Goal: Book appointment/travel/reservation

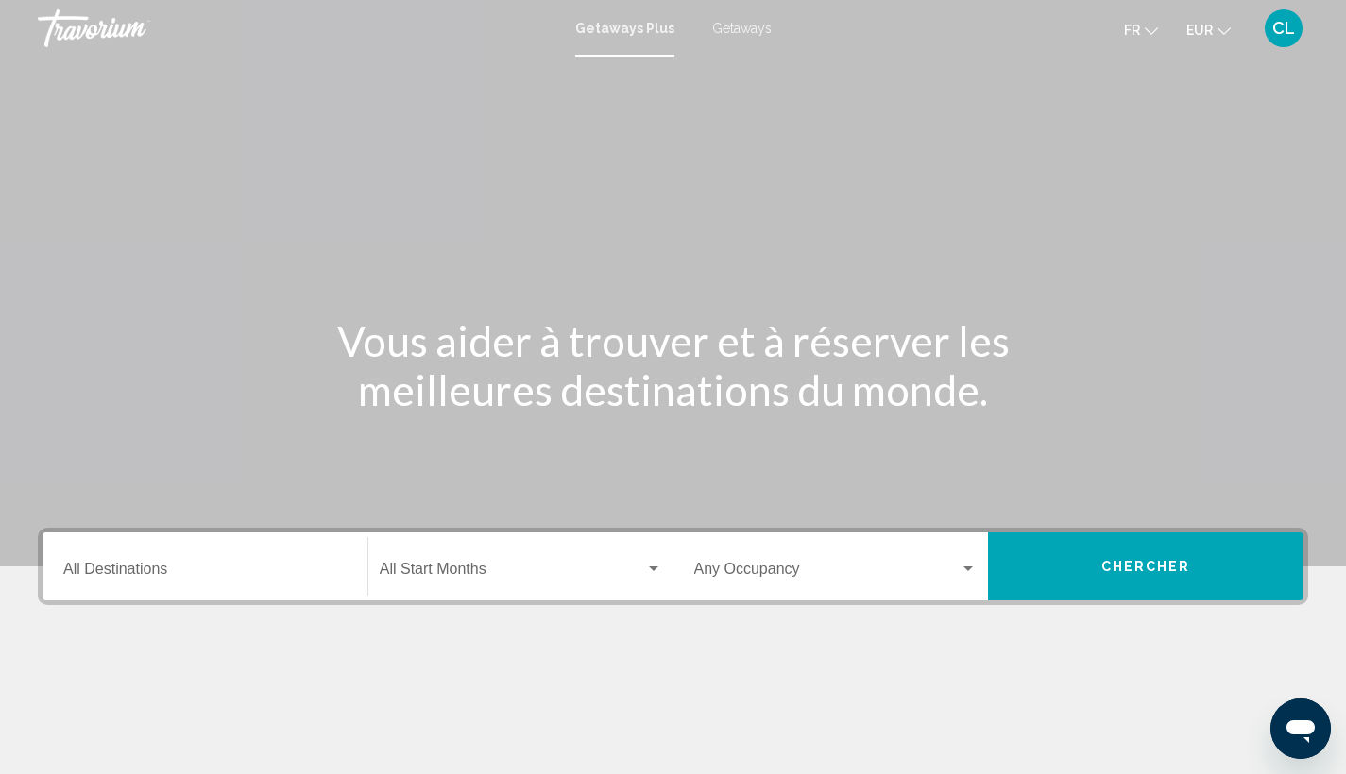
click at [762, 30] on span "Getaways" at bounding box center [741, 28] width 59 height 15
click at [165, 567] on input "Destination All Destinations" at bounding box center [204, 573] width 283 height 17
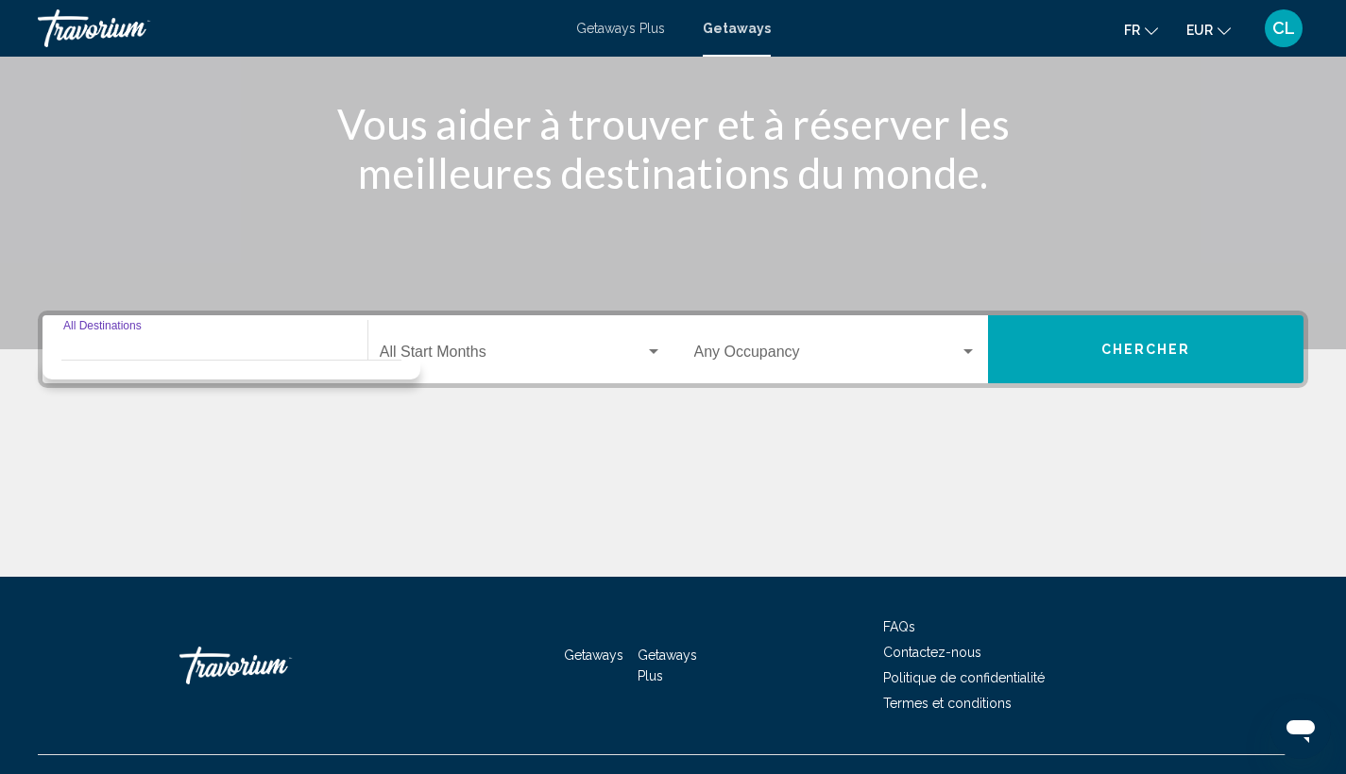
scroll to position [251, 0]
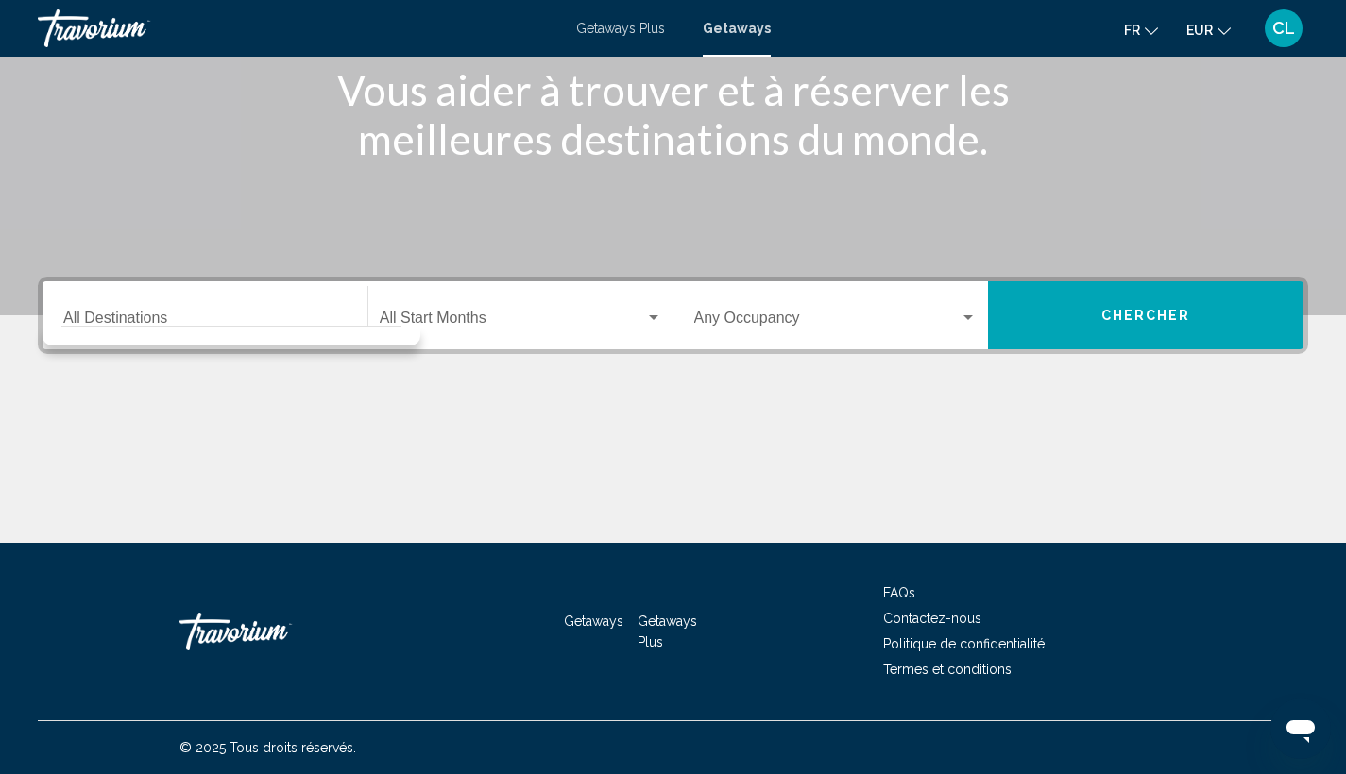
click at [181, 311] on div "Destination All Destinations" at bounding box center [204, 315] width 283 height 59
click at [182, 311] on div "Destination All Destinations" at bounding box center [204, 315] width 283 height 59
click at [182, 314] on input "Destination All Destinations" at bounding box center [204, 322] width 283 height 17
click at [198, 335] on div "Search widget" at bounding box center [231, 336] width 378 height 20
click at [185, 294] on div "Destination All Destinations" at bounding box center [204, 315] width 283 height 59
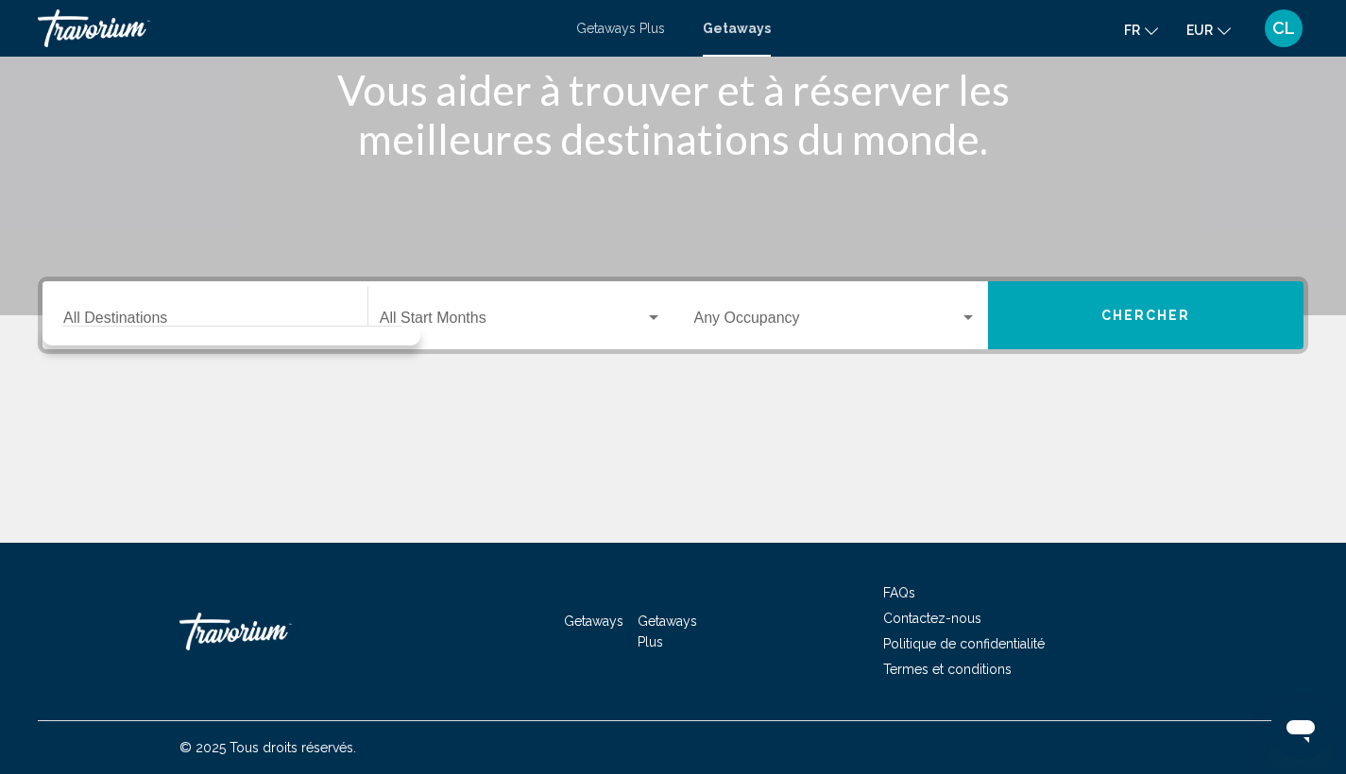
click at [620, 30] on span "Getaways Plus" at bounding box center [620, 28] width 89 height 15
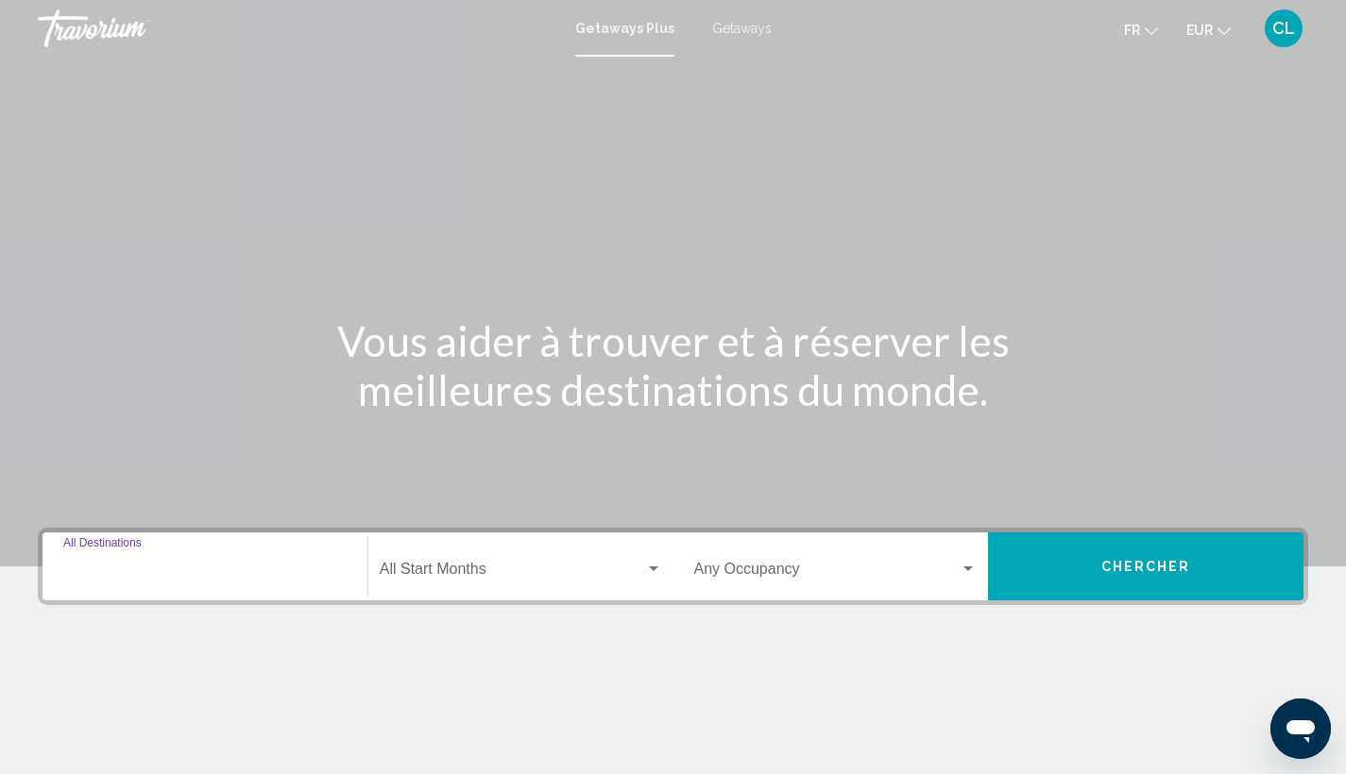
click at [139, 570] on input "Destination All Destinations" at bounding box center [204, 573] width 283 height 17
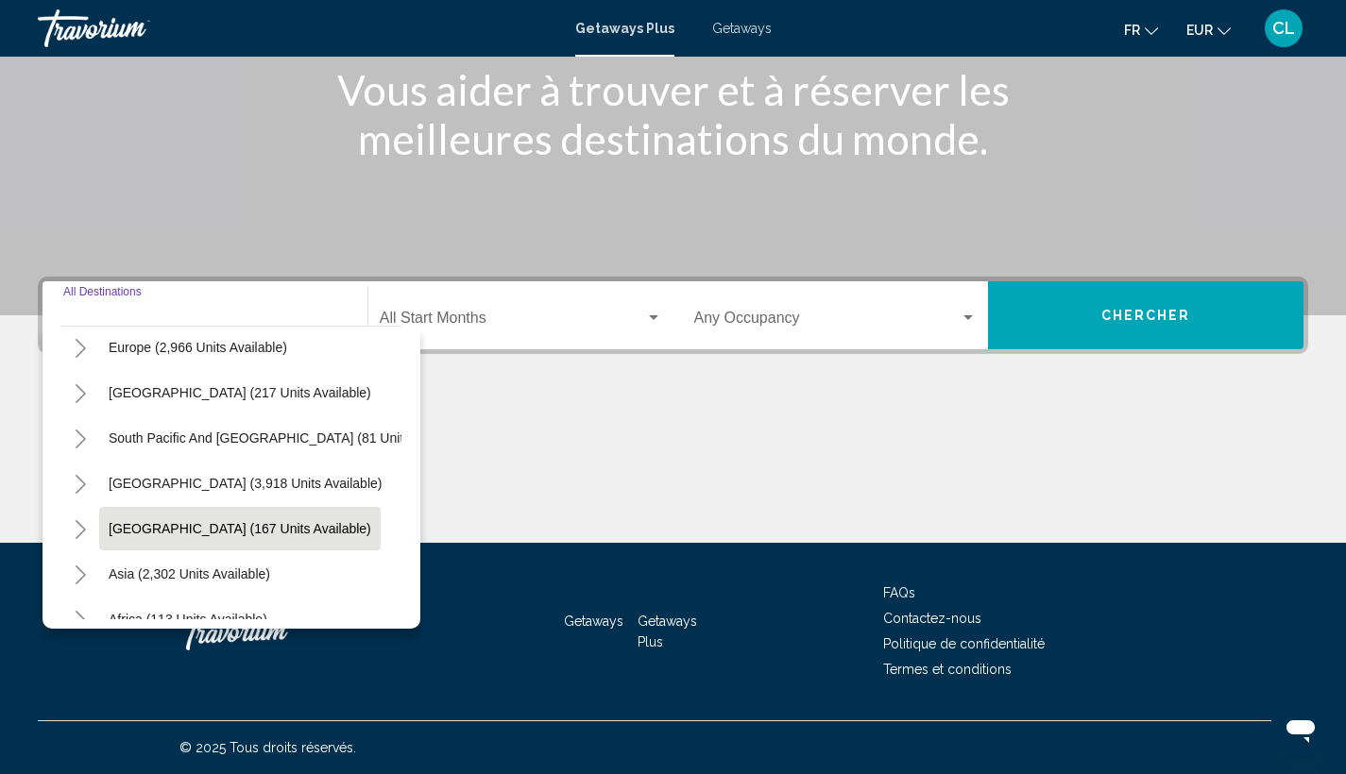
scroll to position [320, 0]
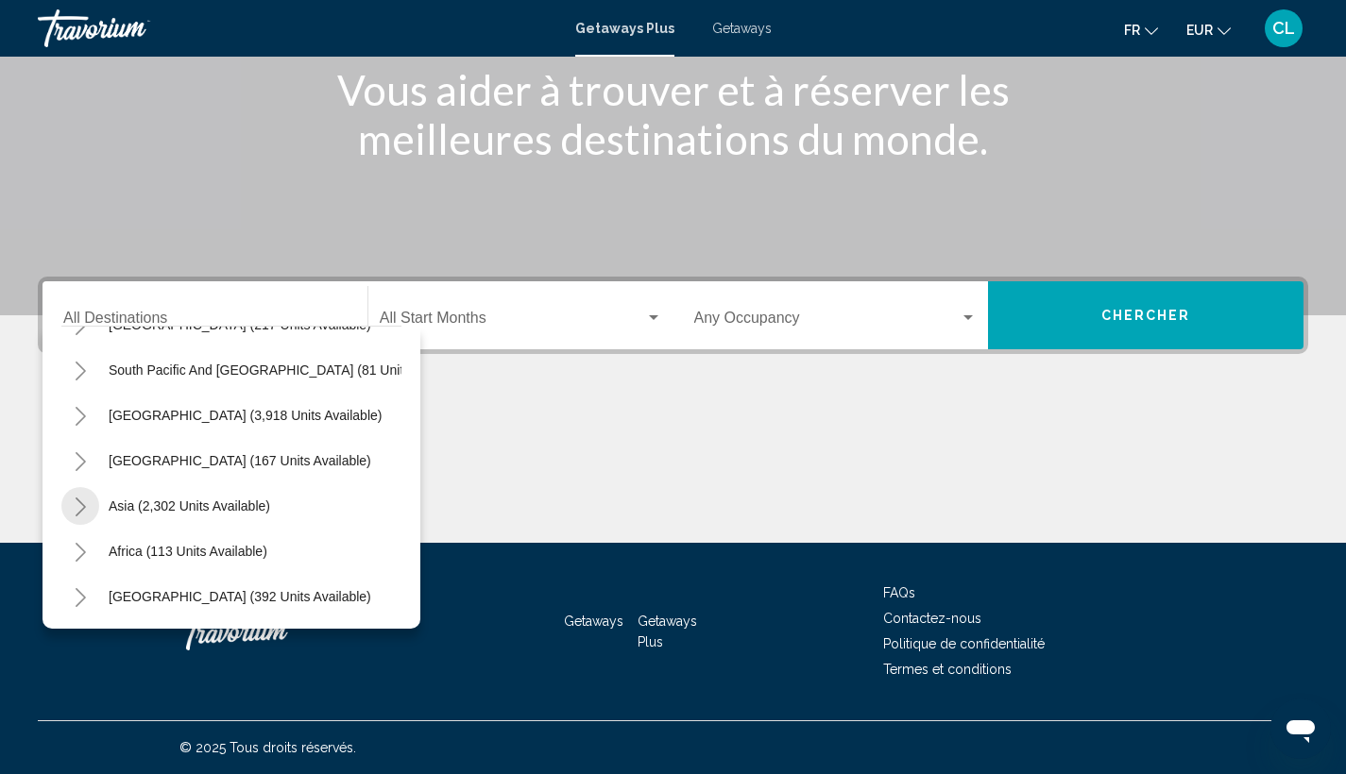
click at [80, 487] on button "Toggle Asia (2,302 units available)" at bounding box center [80, 506] width 38 height 38
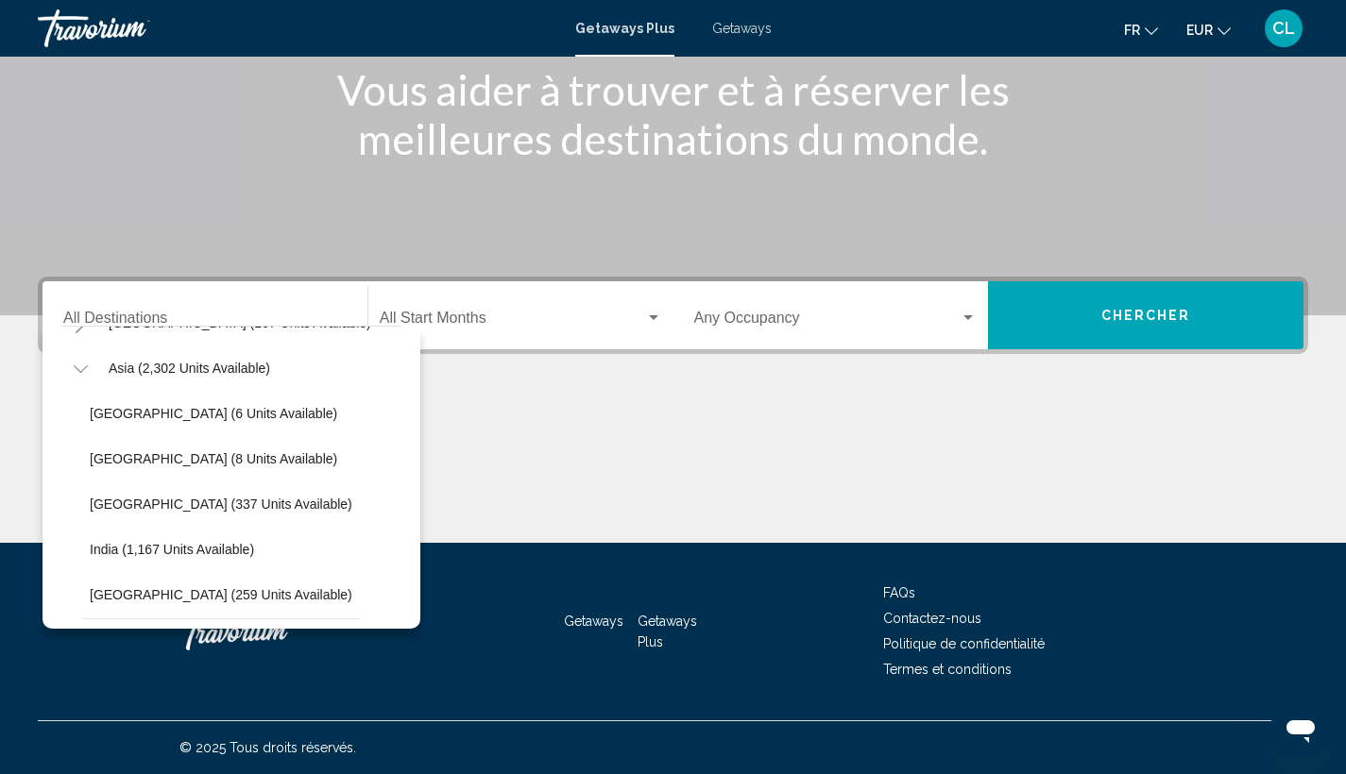
scroll to position [559, 0]
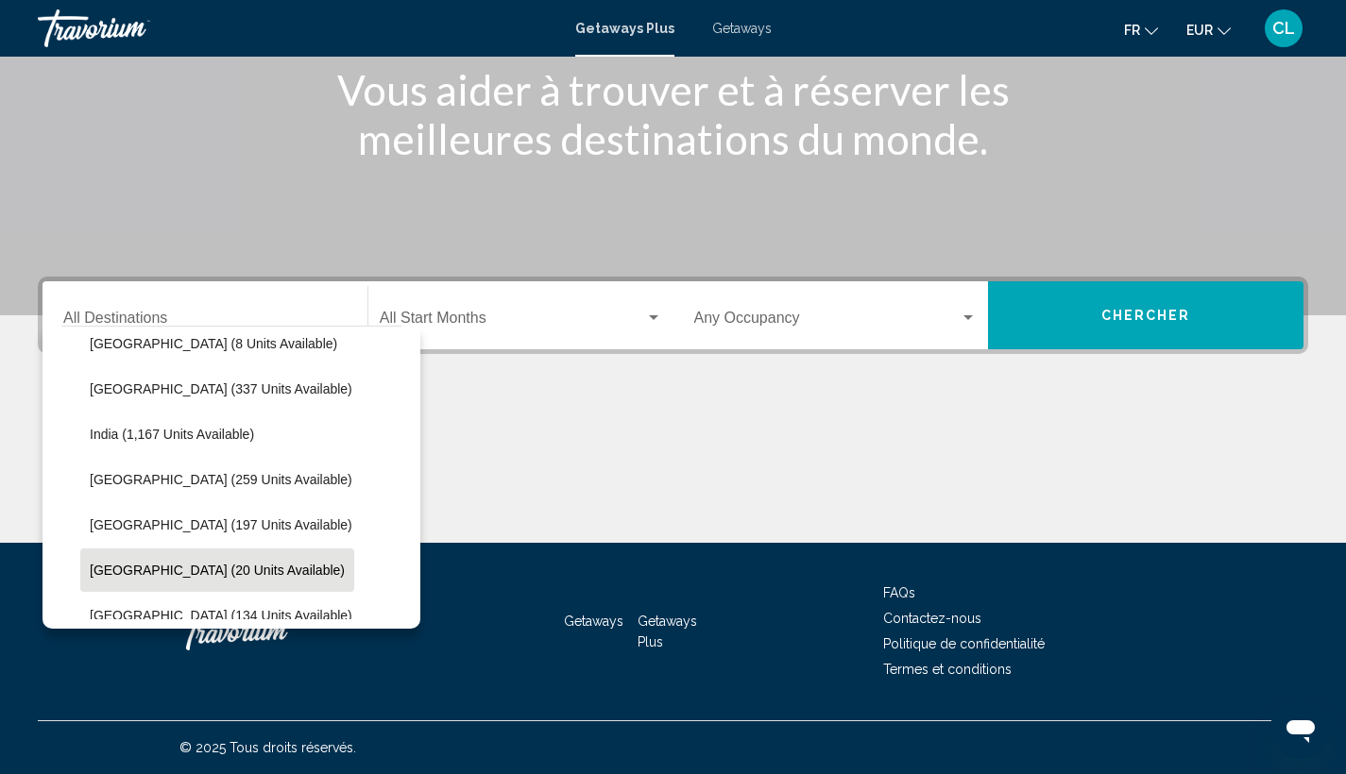
click at [127, 576] on span "[GEOGRAPHIC_DATA] (20 units available)" at bounding box center [217, 570] width 255 height 15
type input "**********"
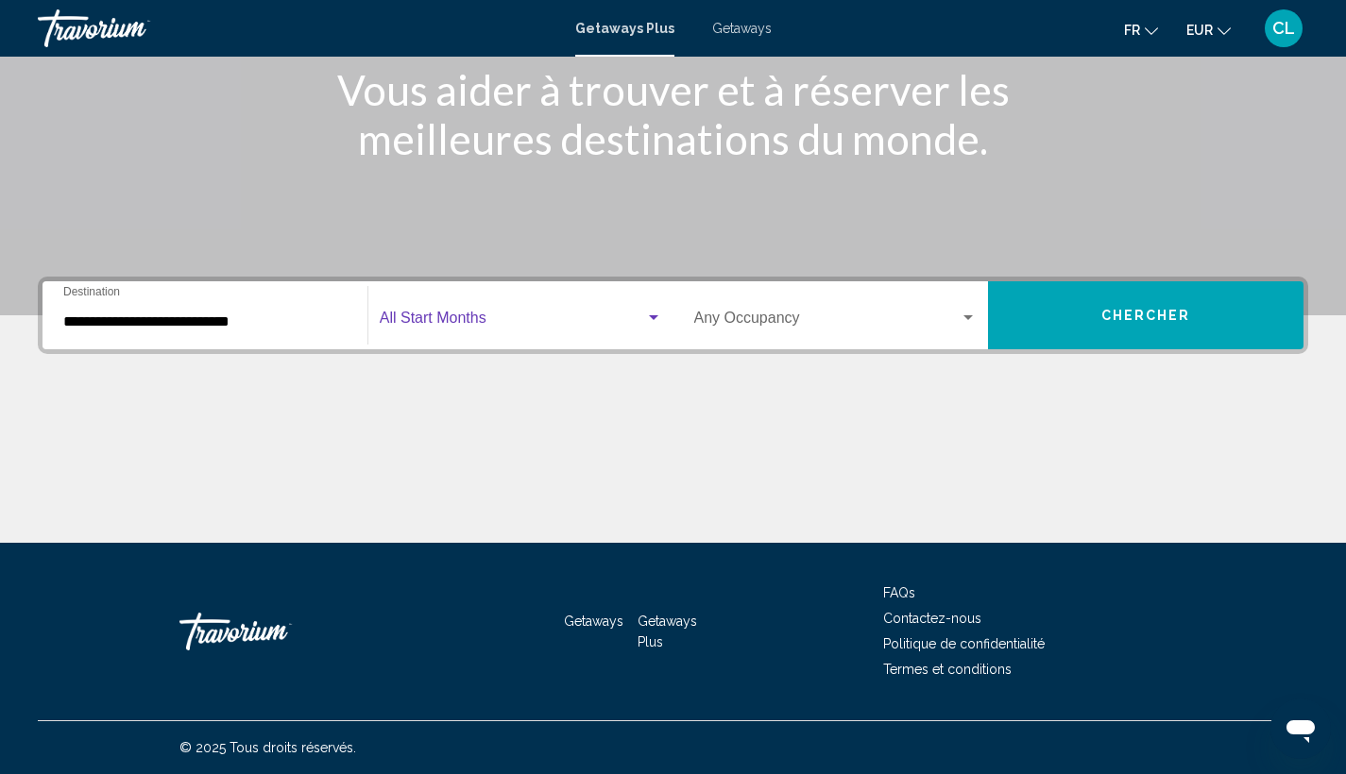
click at [456, 328] on span "Search widget" at bounding box center [512, 322] width 265 height 17
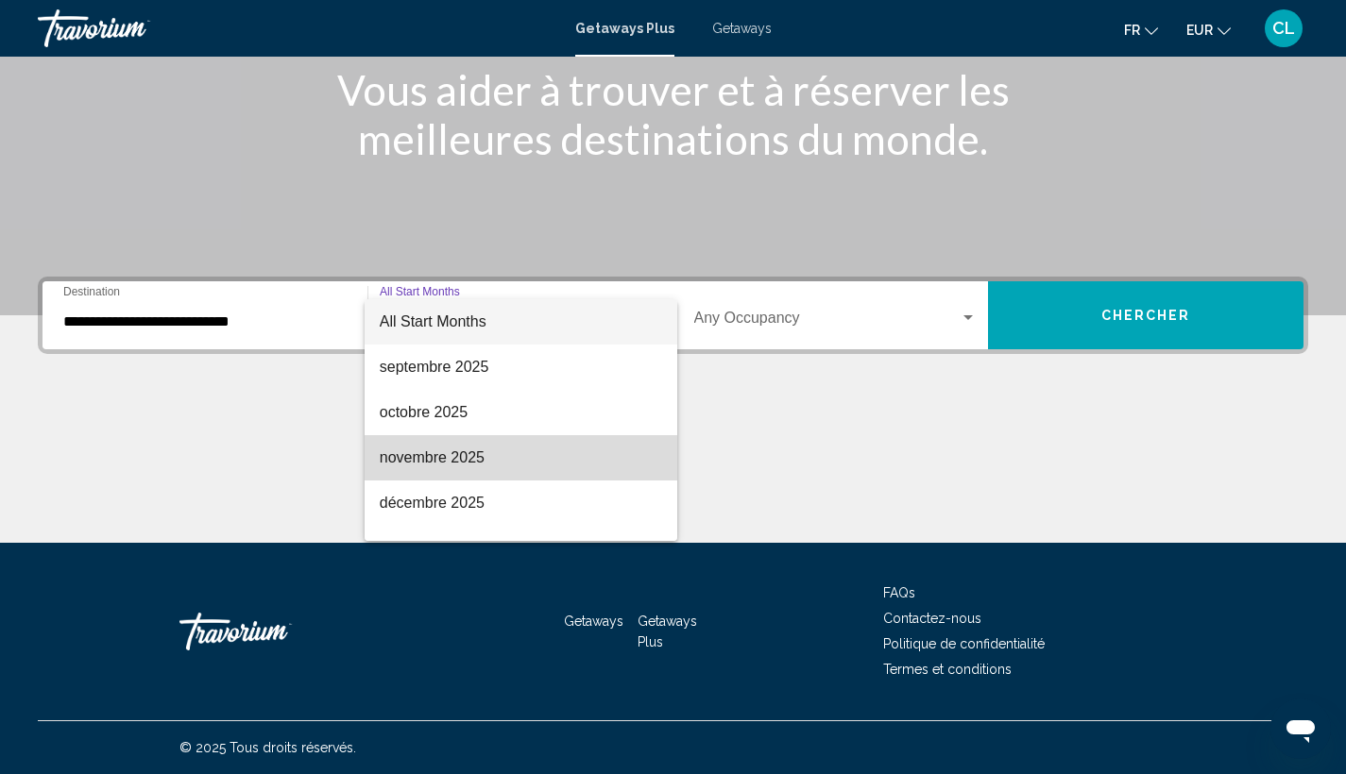
click at [542, 453] on span "novembre 2025" at bounding box center [521, 457] width 282 height 45
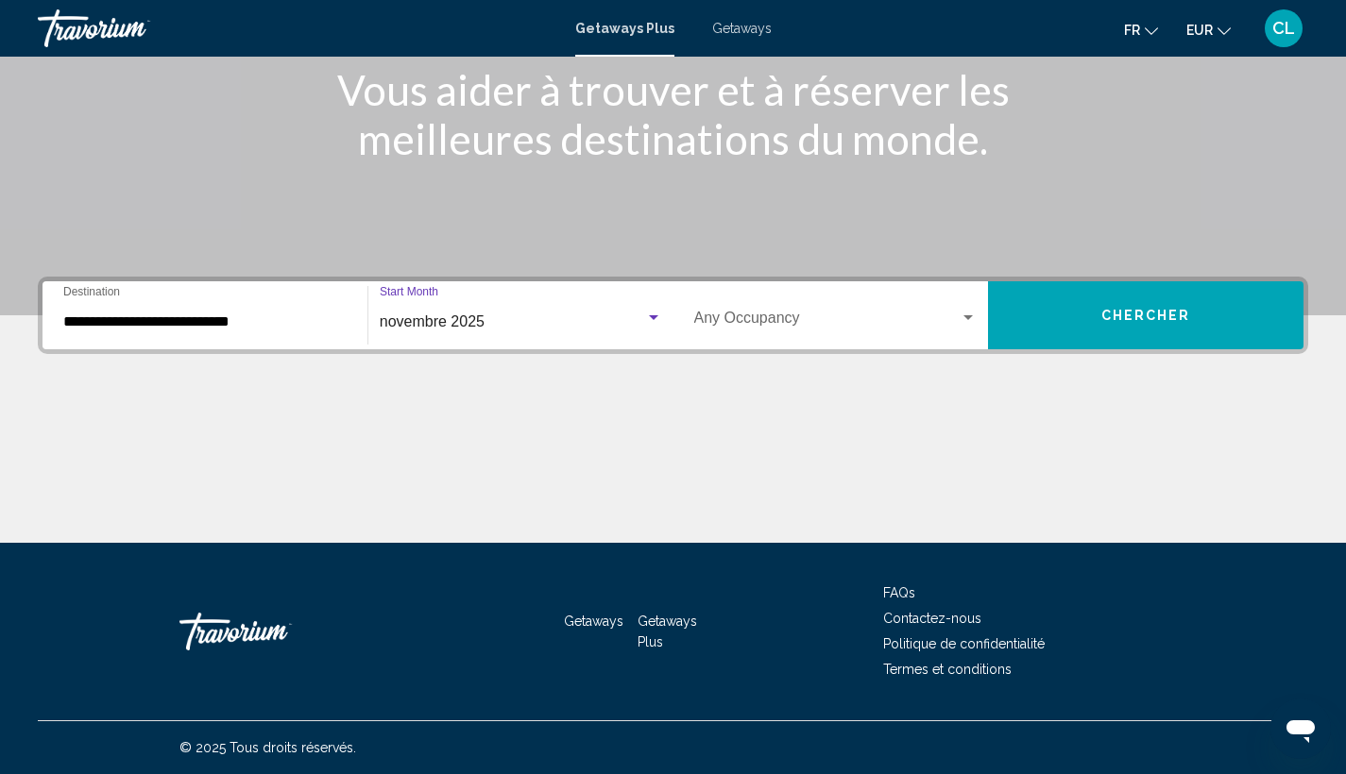
click at [778, 316] on span "Search widget" at bounding box center [827, 322] width 266 height 17
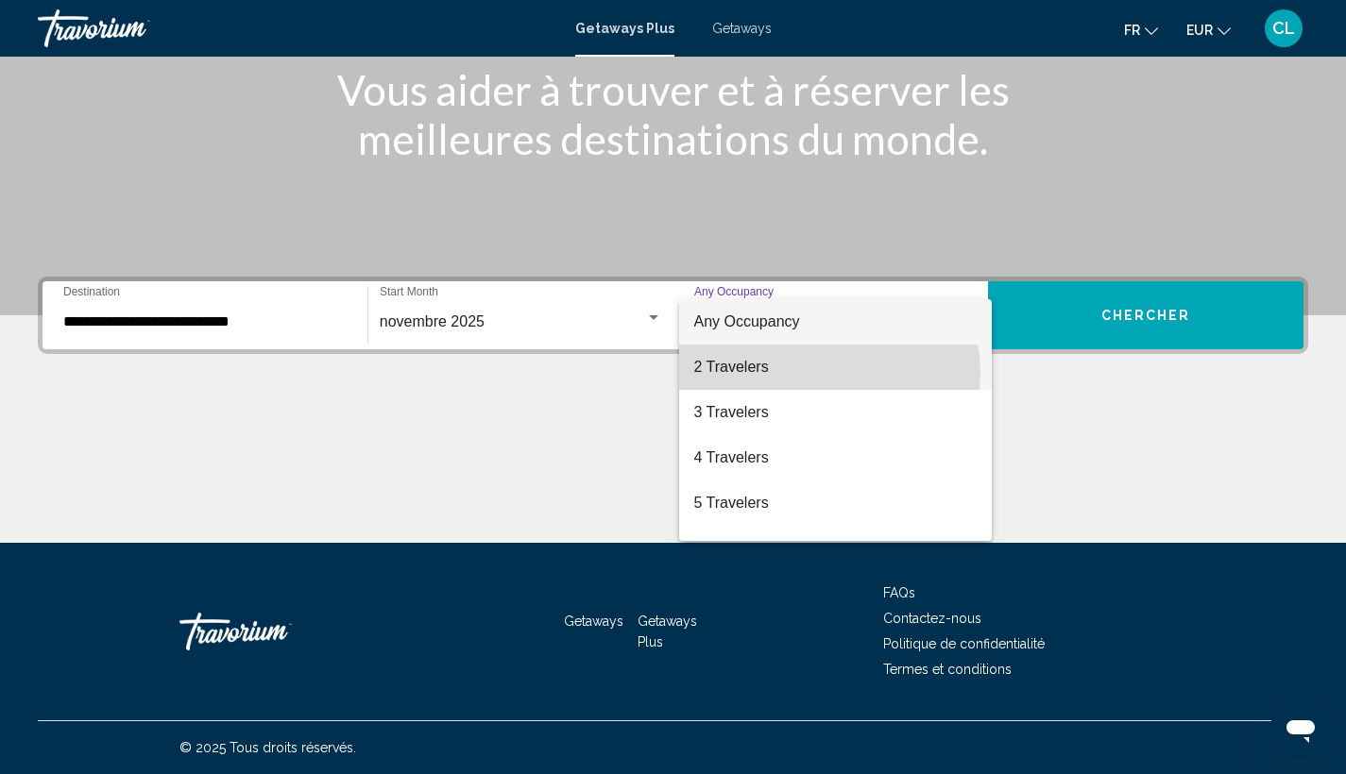
click at [822, 373] on span "2 Travelers" at bounding box center [835, 367] width 283 height 45
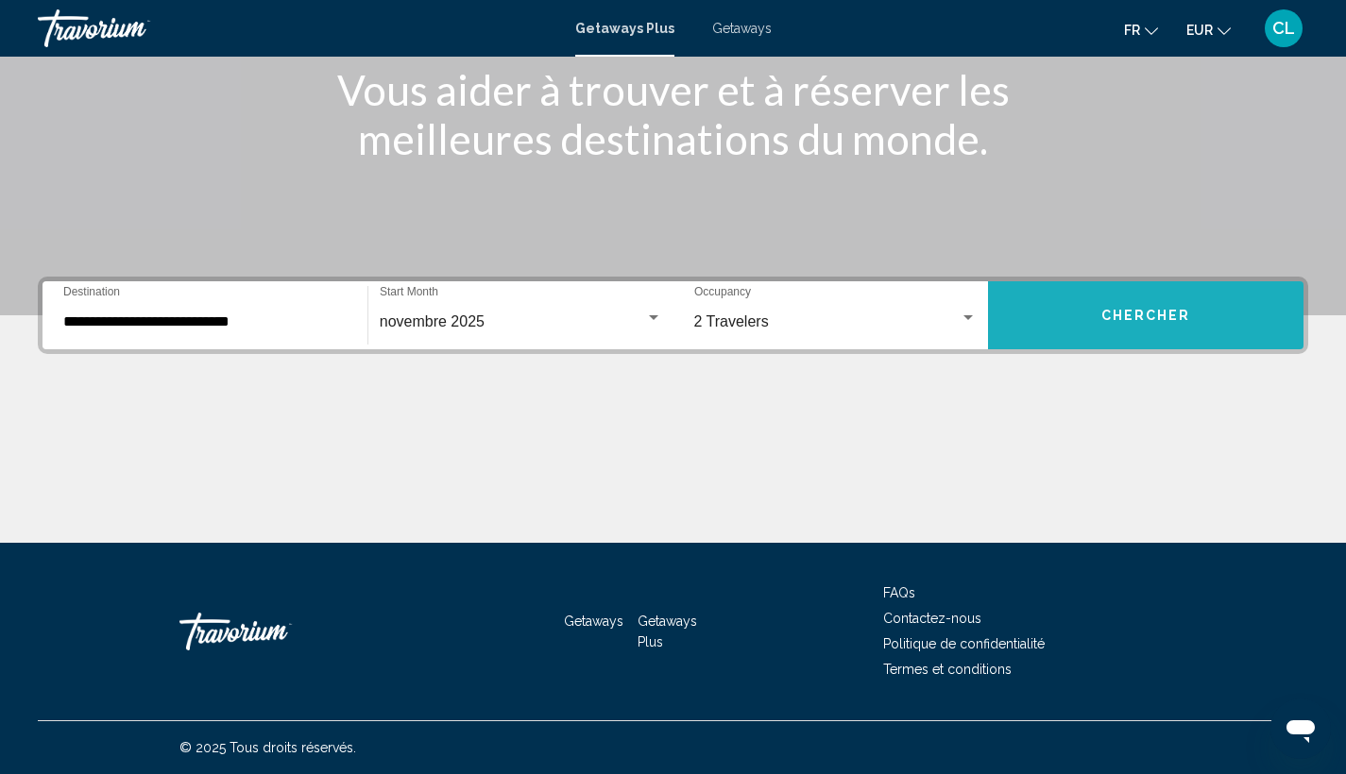
click at [1063, 316] on button "Chercher" at bounding box center [1145, 315] width 315 height 68
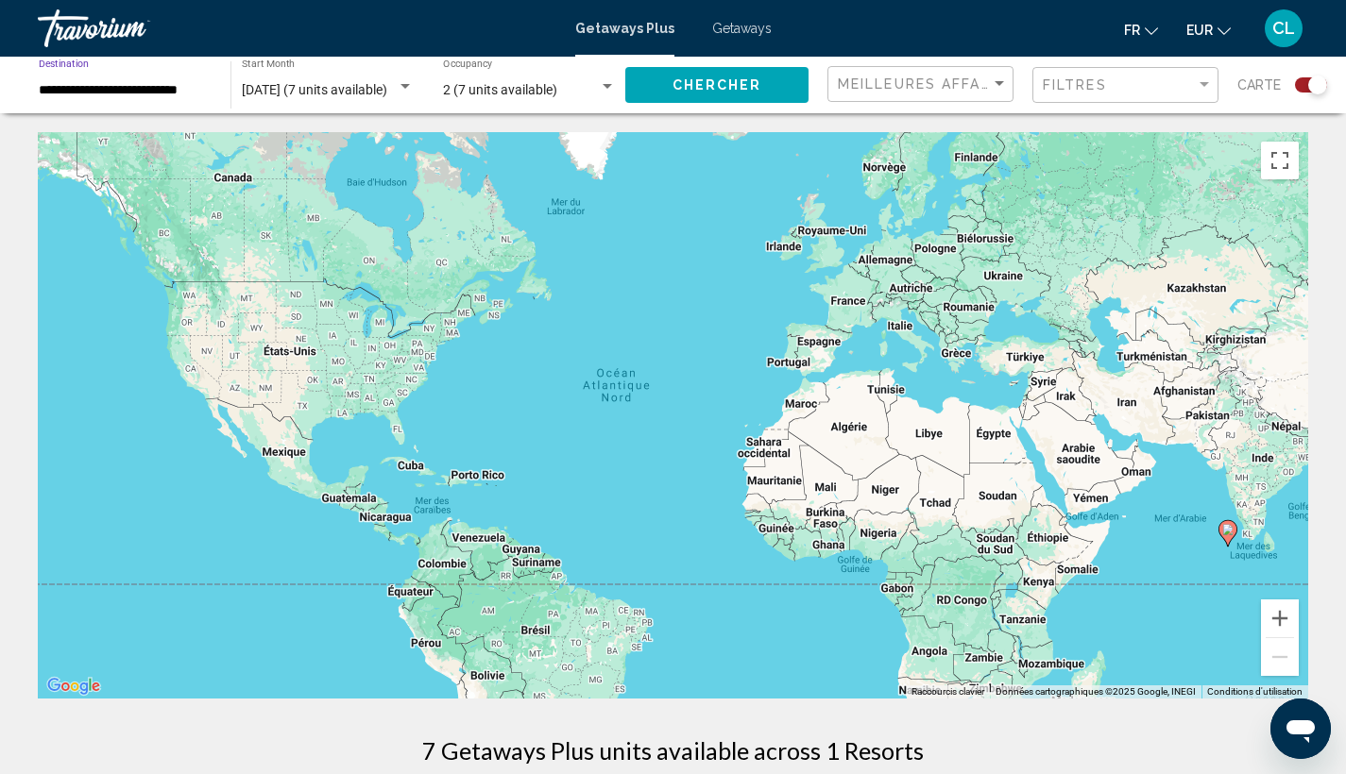
click at [147, 92] on input "**********" at bounding box center [125, 90] width 173 height 15
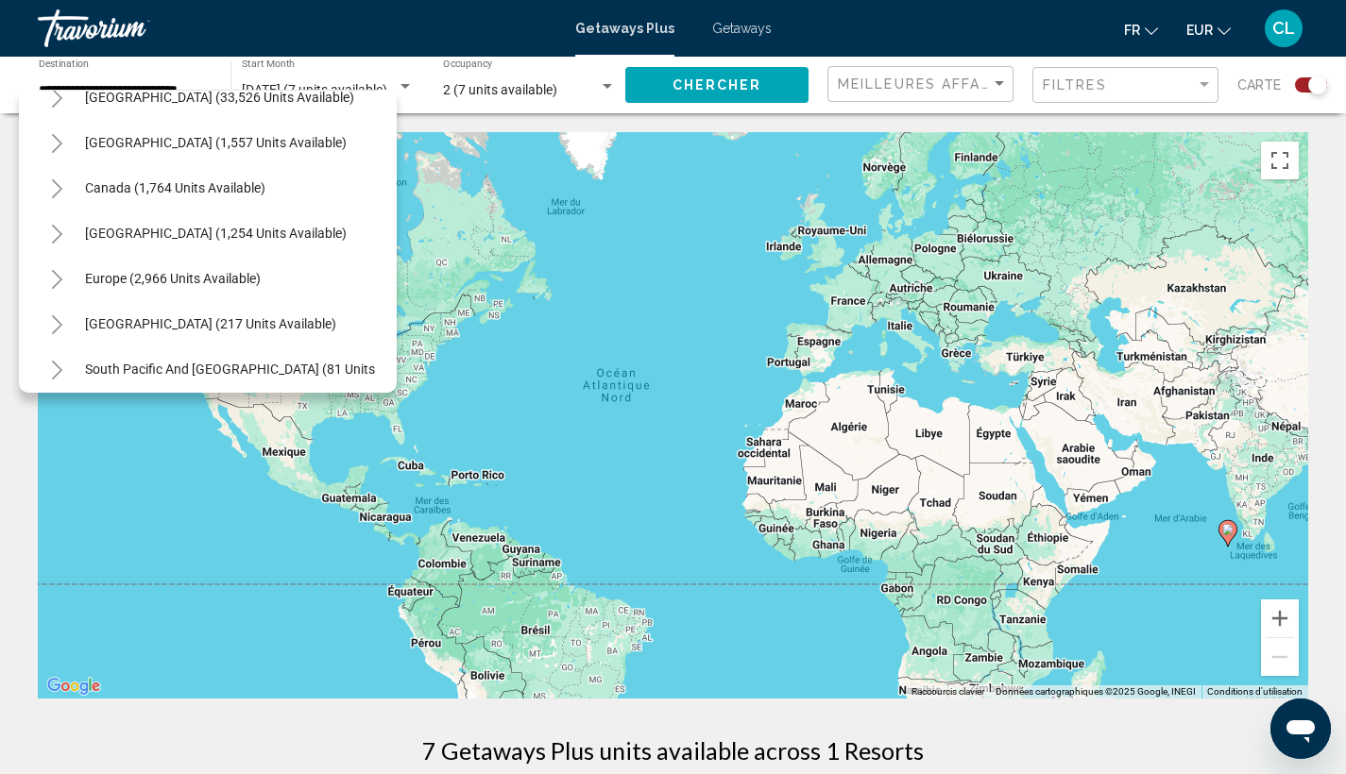
scroll to position [75, 0]
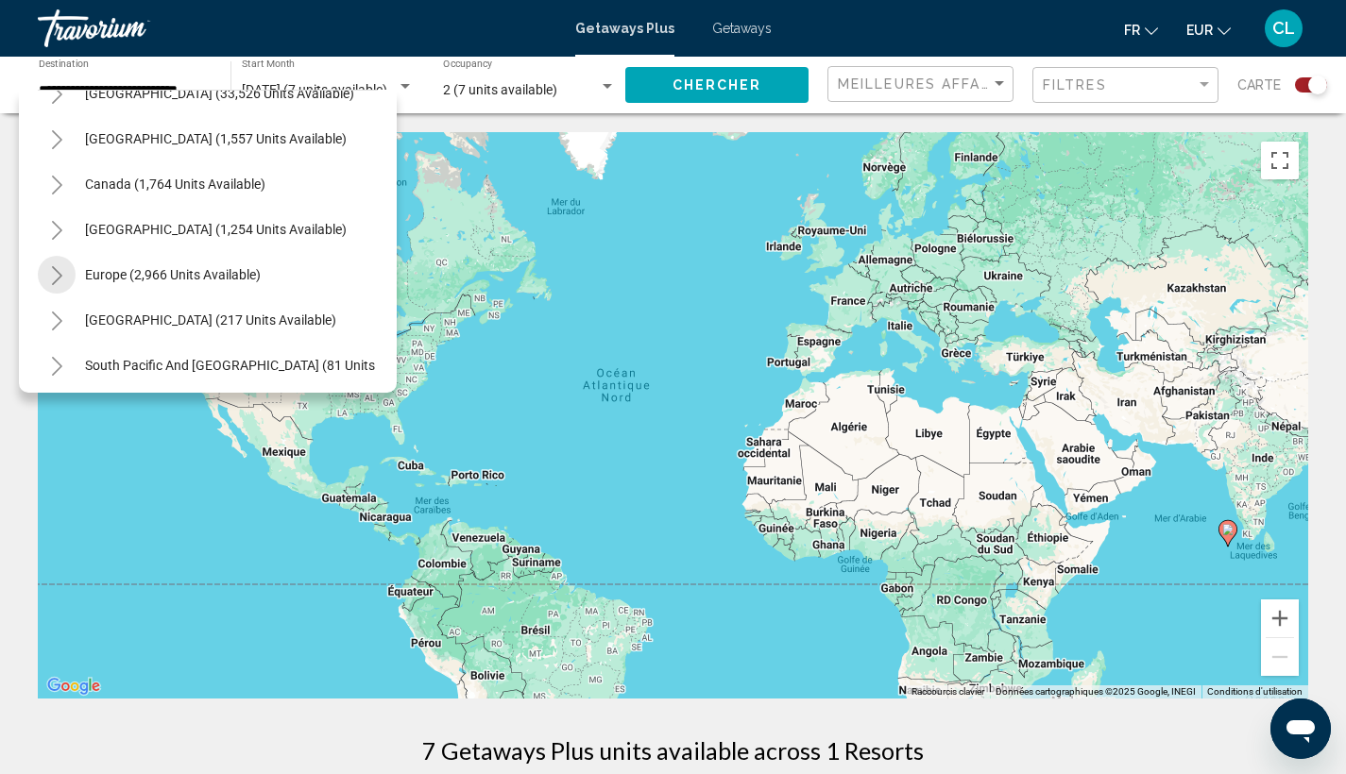
click at [62, 279] on icon "Toggle Europe (2,966 units available)" at bounding box center [57, 275] width 14 height 19
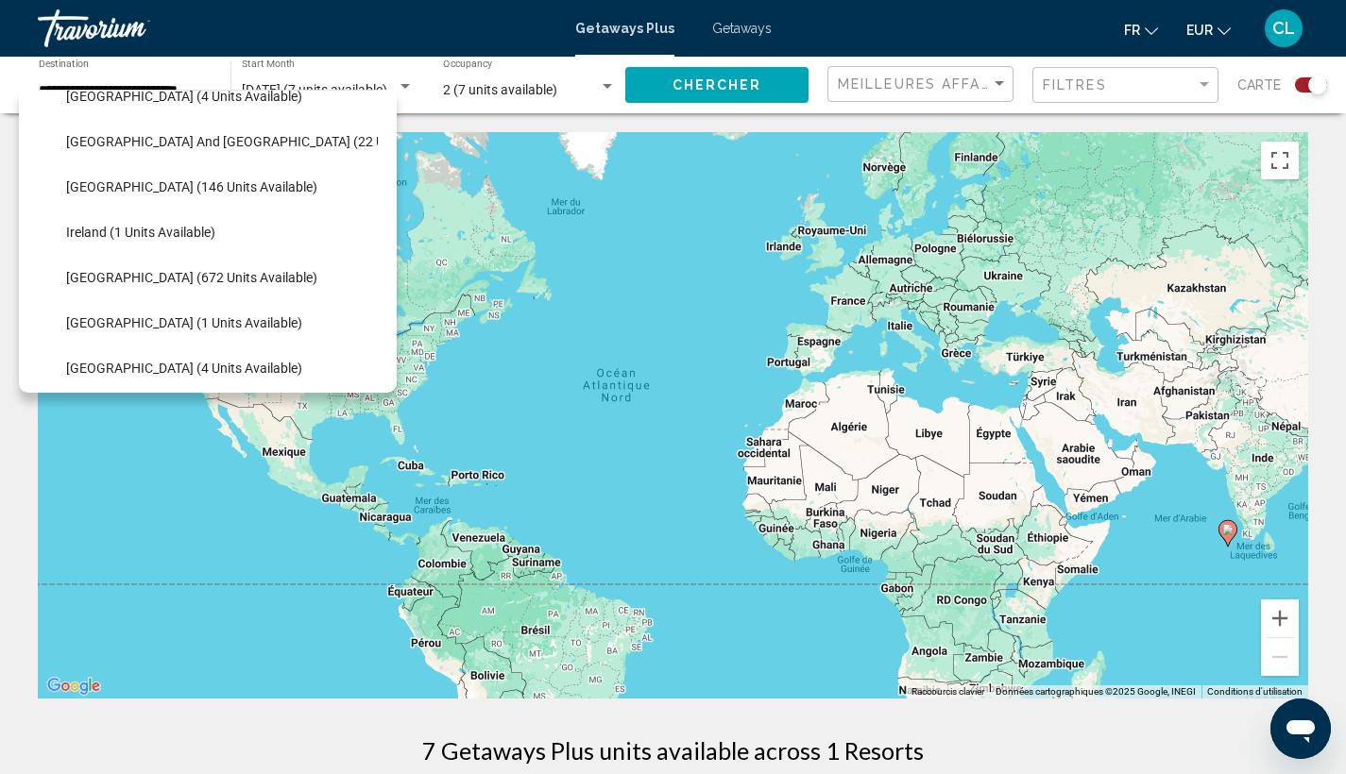
scroll to position [632, 0]
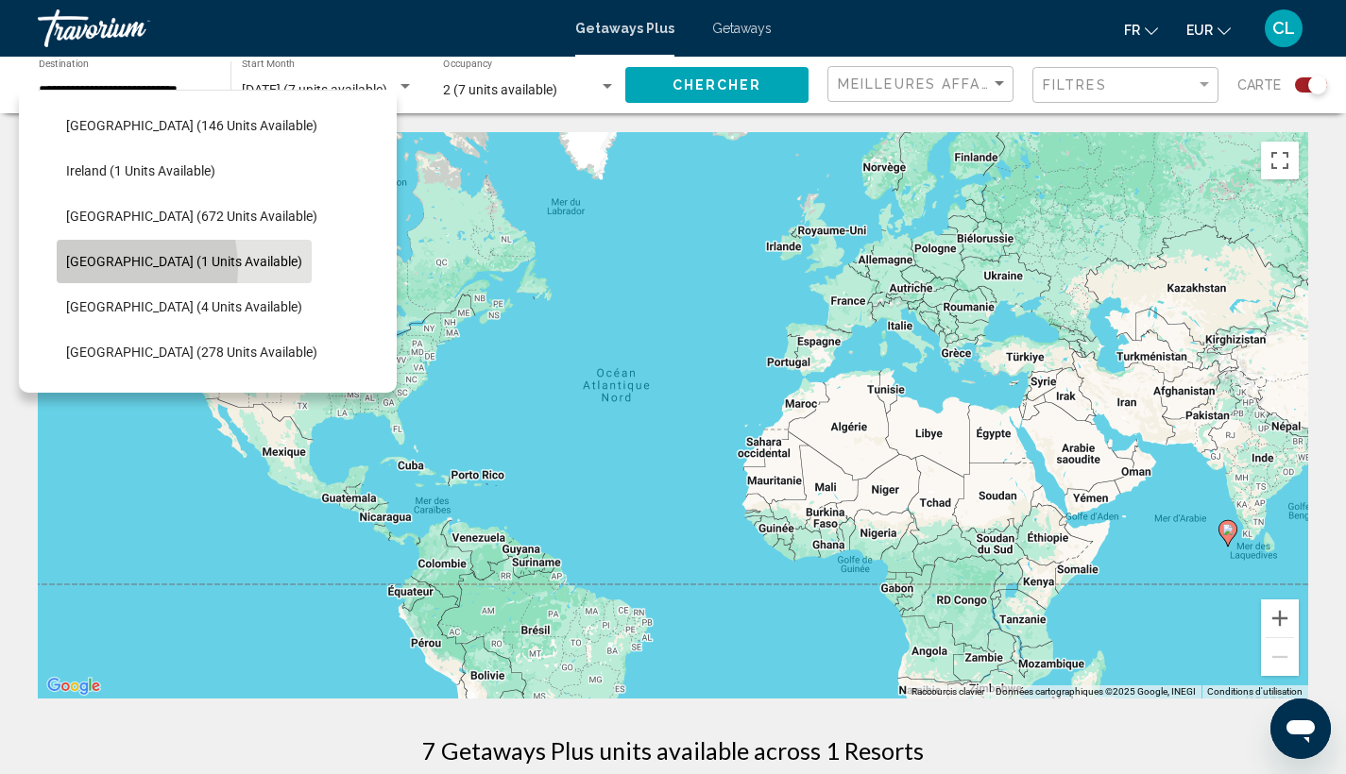
click at [89, 268] on span "[GEOGRAPHIC_DATA] (1 units available)" at bounding box center [184, 261] width 236 height 15
type input "**********"
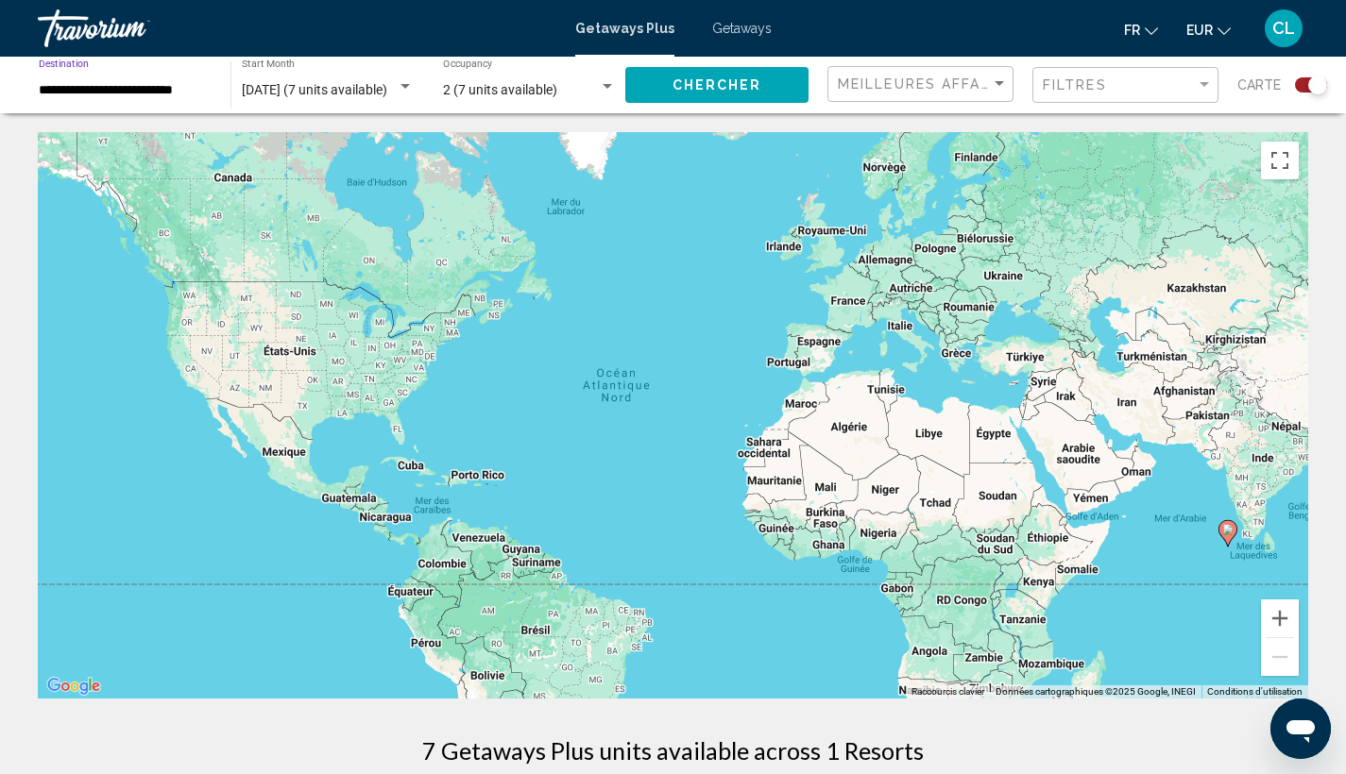
click at [517, 91] on span "2 (7 units available)" at bounding box center [500, 89] width 114 height 15
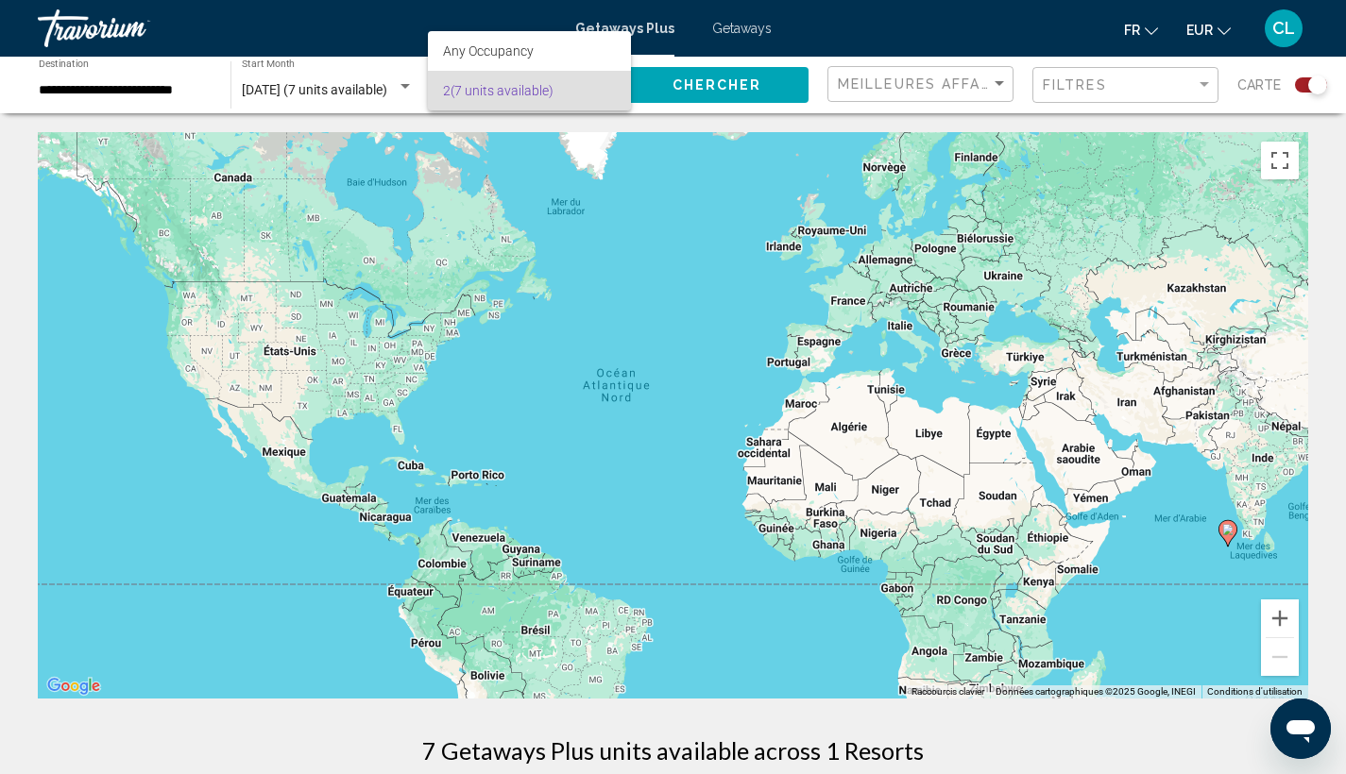
drag, startPoint x: 594, startPoint y: 135, endPoint x: 591, endPoint y: 122, distance: 13.5
click at [594, 135] on div at bounding box center [673, 387] width 1346 height 774
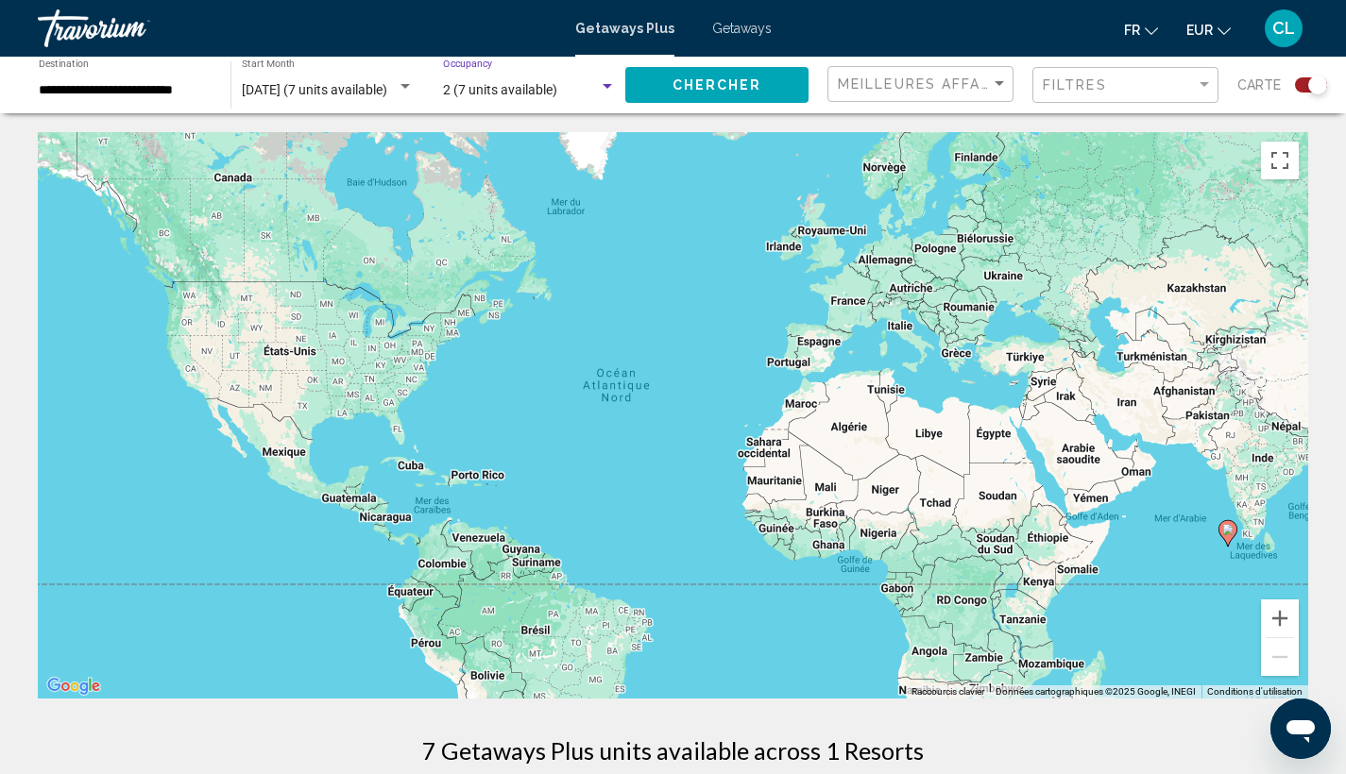
click at [611, 86] on div "Search widget" at bounding box center [607, 86] width 9 height 5
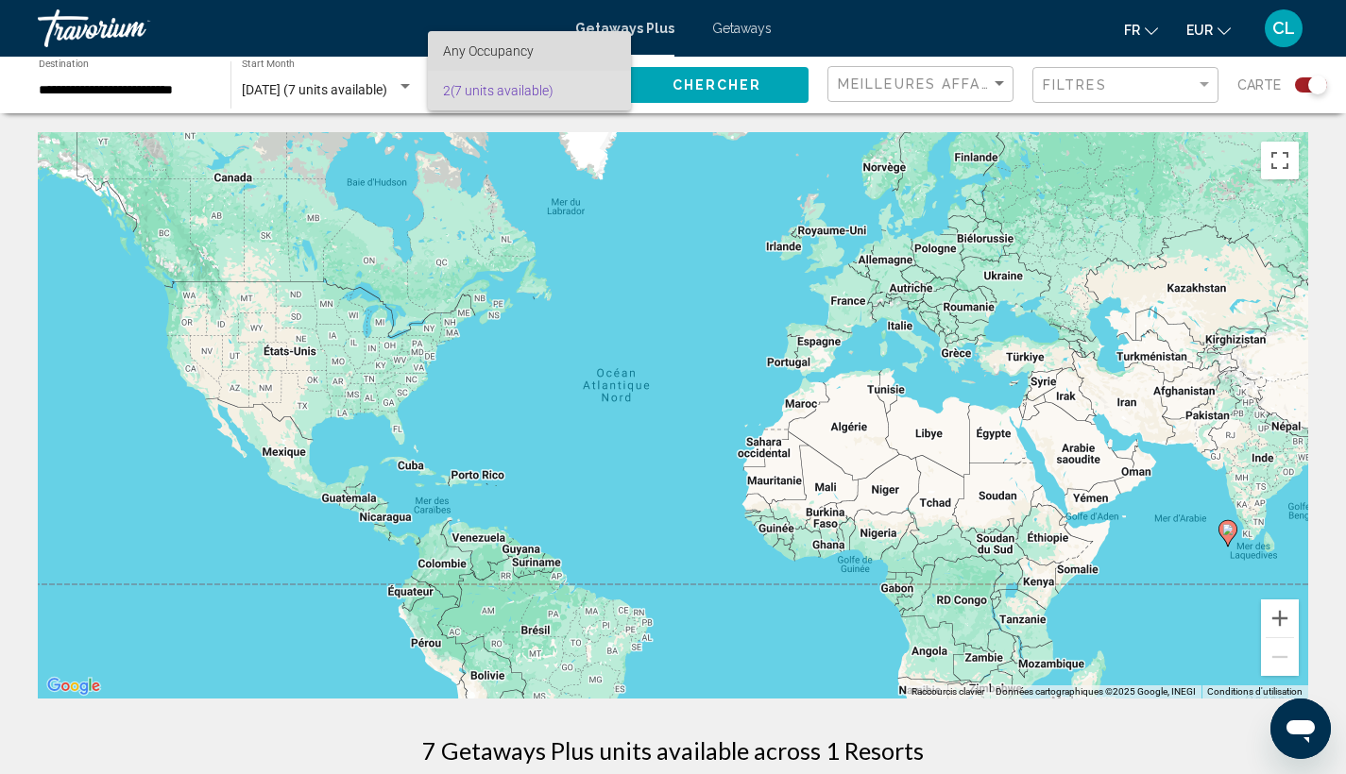
click at [520, 56] on span "Any Occupancy" at bounding box center [488, 50] width 91 height 15
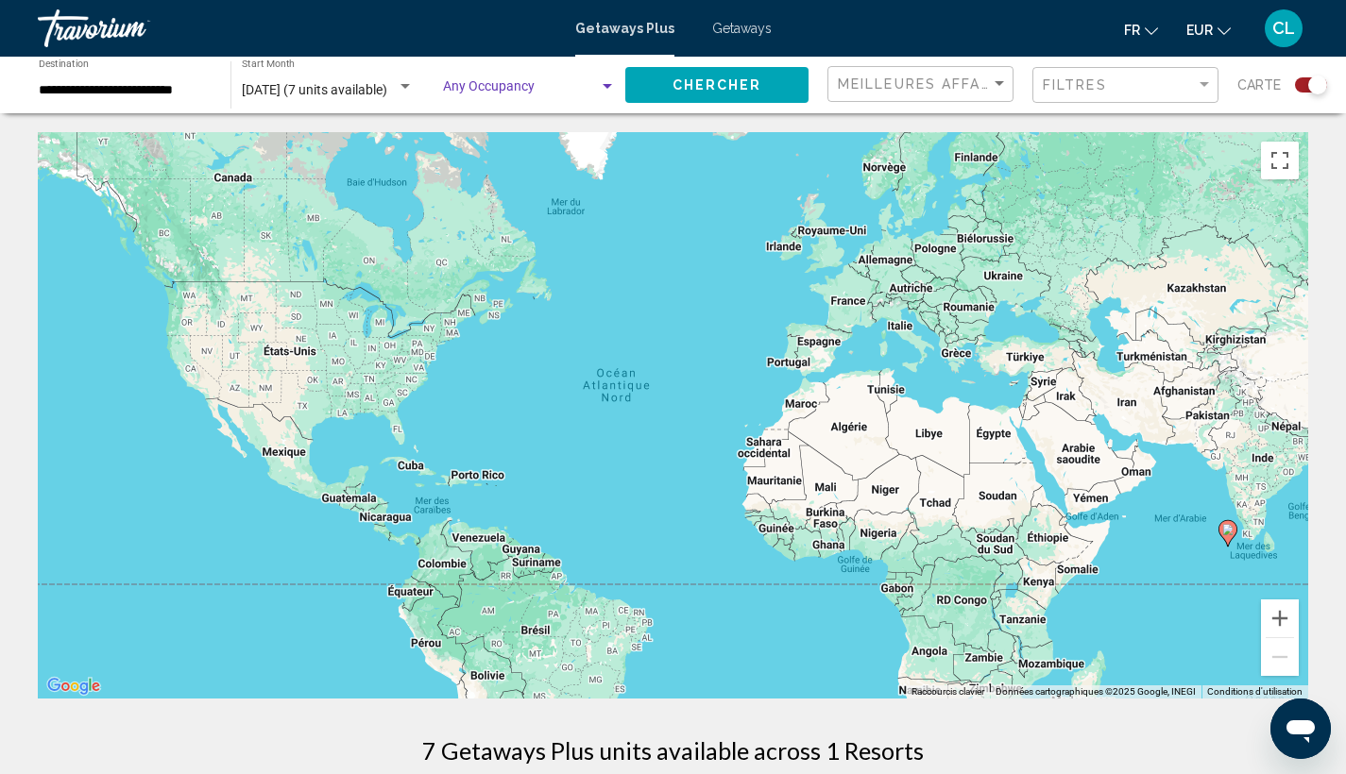
click at [675, 83] on span "Chercher" at bounding box center [717, 85] width 90 height 15
click at [737, 23] on span "Getaways" at bounding box center [741, 28] width 59 height 15
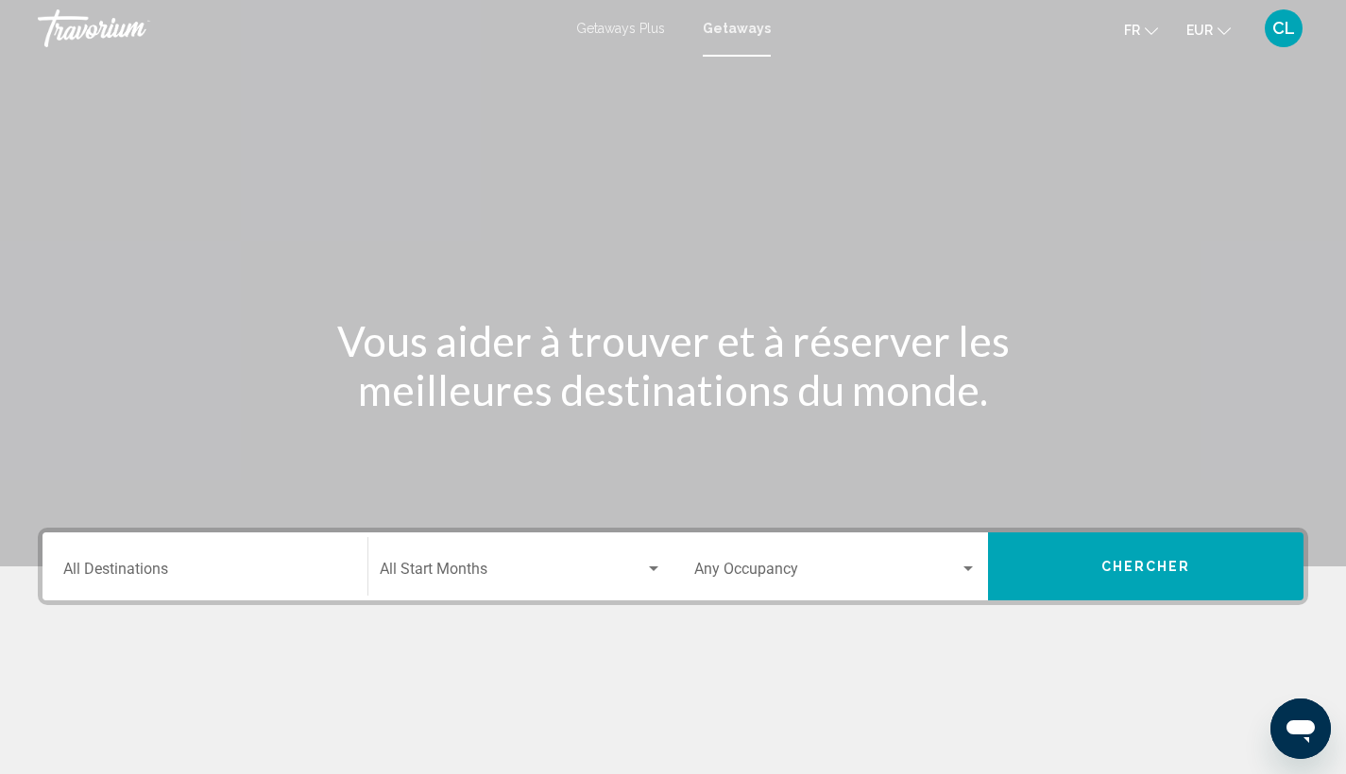
click at [95, 564] on div "Destination All Destinations" at bounding box center [204, 566] width 283 height 59
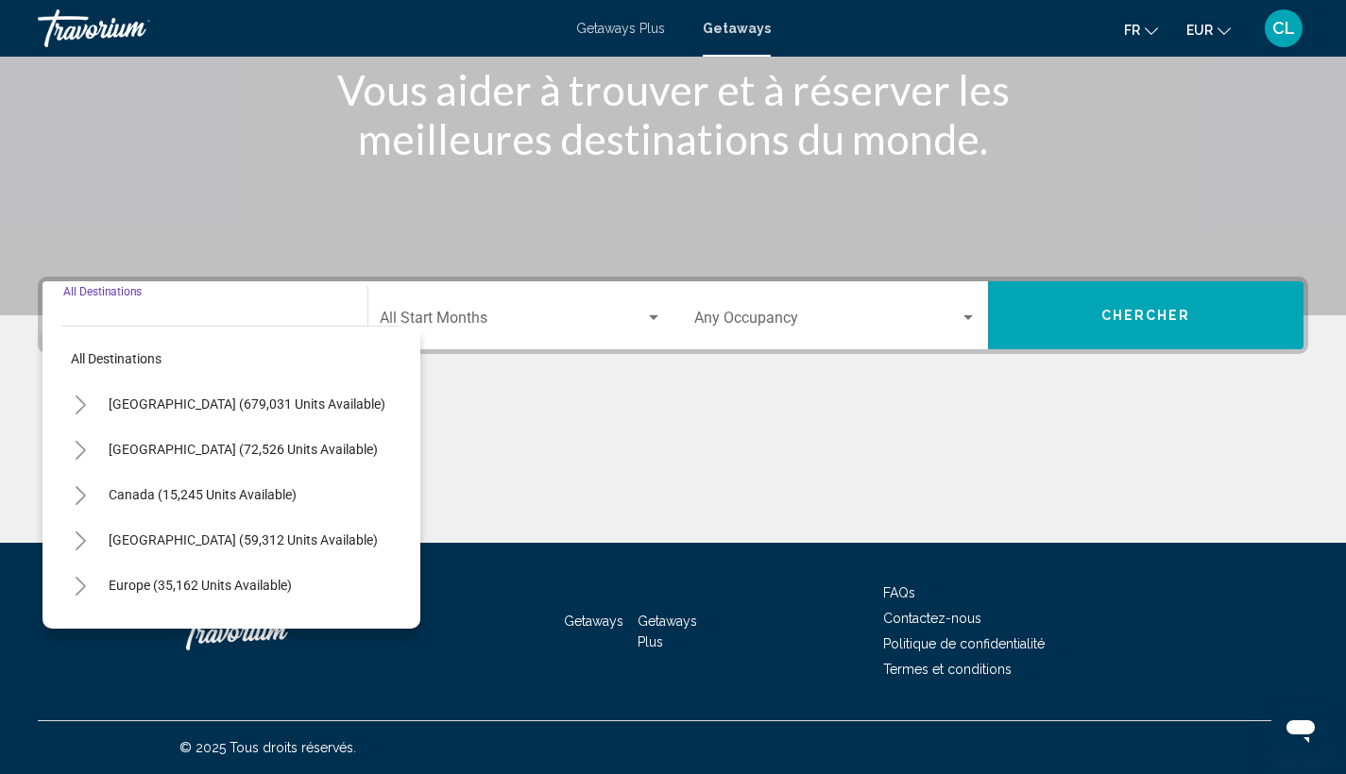
click at [81, 585] on icon "Toggle Europe (35,162 units available)" at bounding box center [81, 586] width 14 height 19
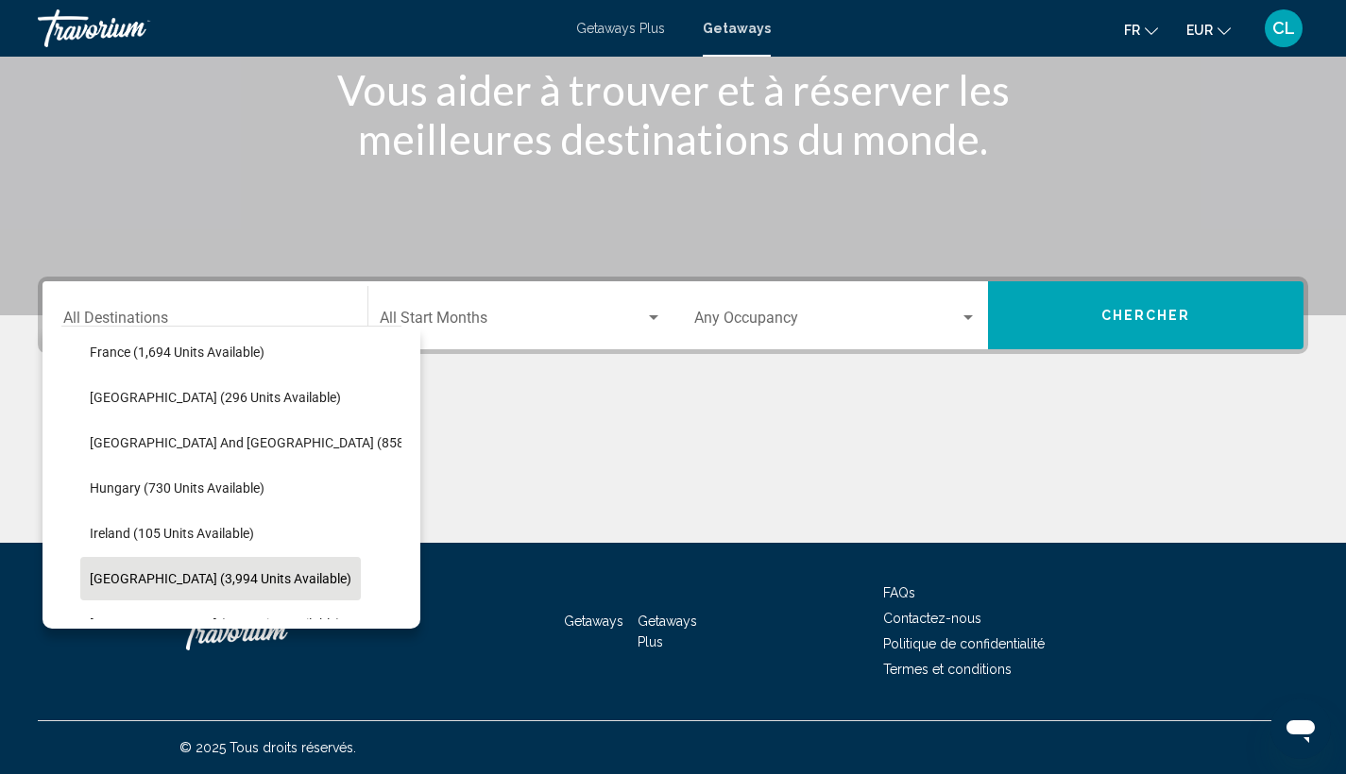
scroll to position [613, 0]
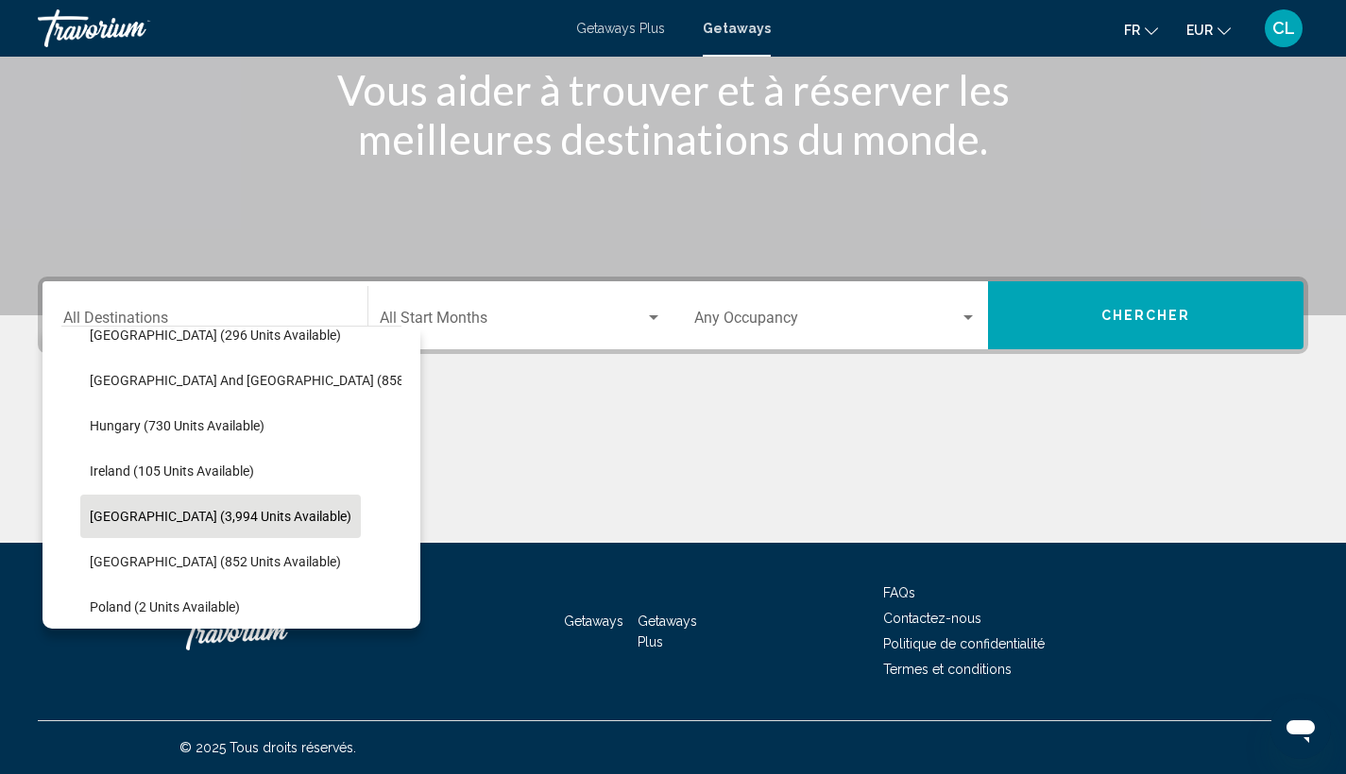
click at [159, 526] on button "[GEOGRAPHIC_DATA] (3,994 units available)" at bounding box center [220, 516] width 280 height 43
type input "**********"
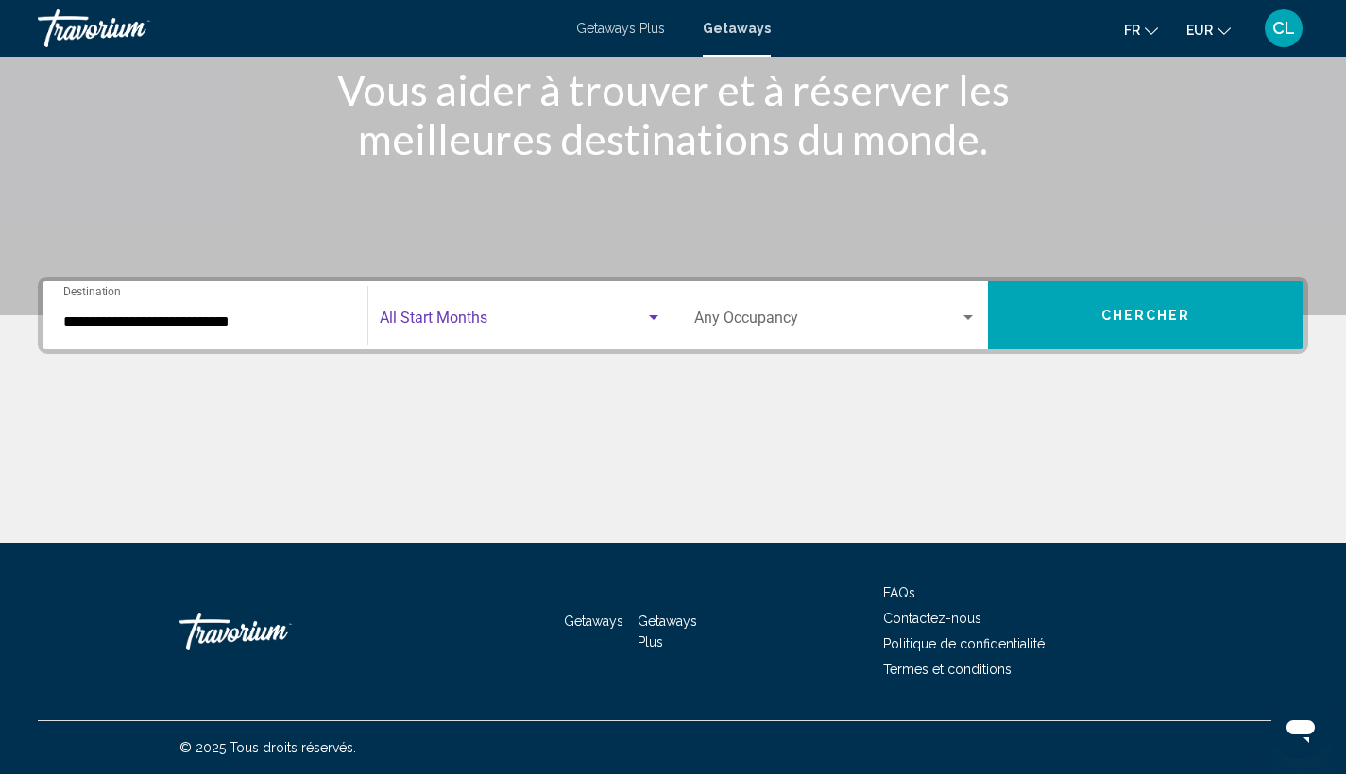
click at [422, 322] on span "Search widget" at bounding box center [512, 322] width 265 height 17
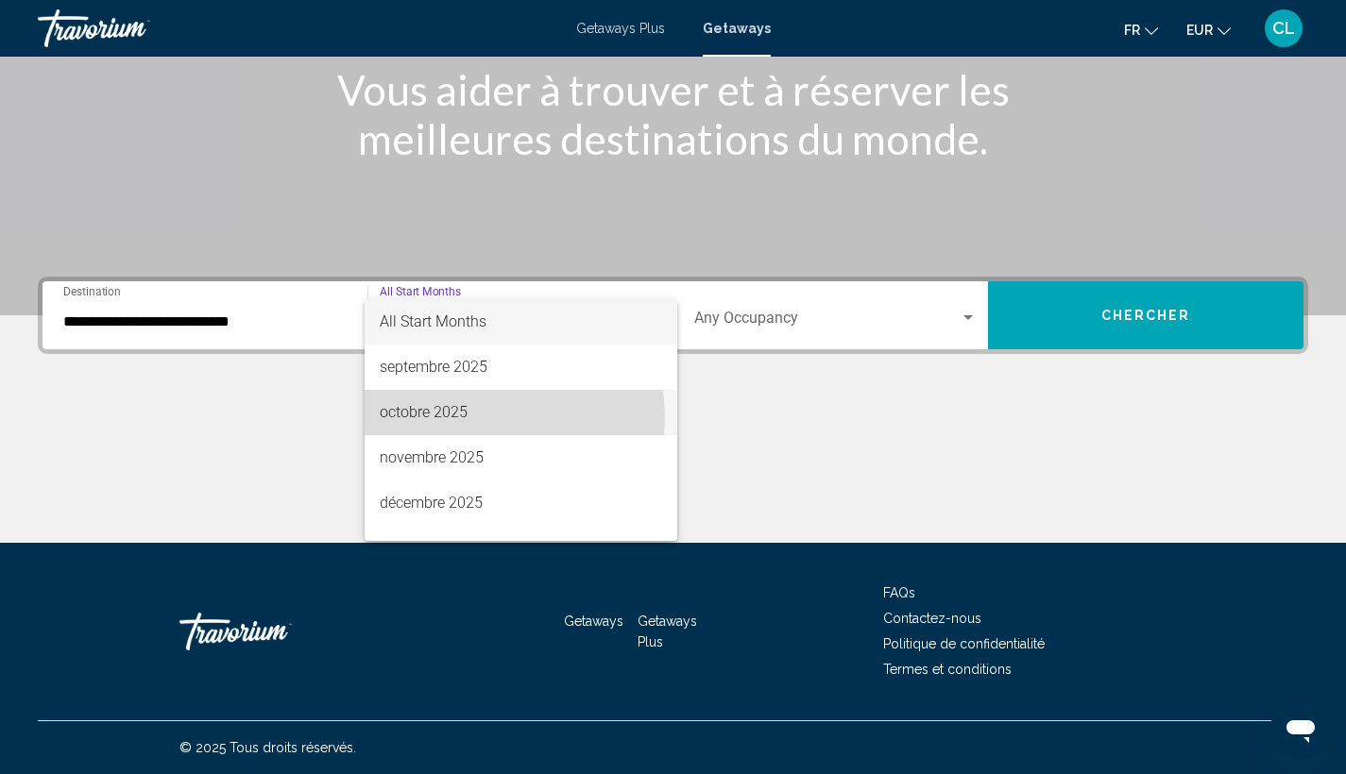
click at [501, 417] on span "octobre 2025" at bounding box center [521, 412] width 282 height 45
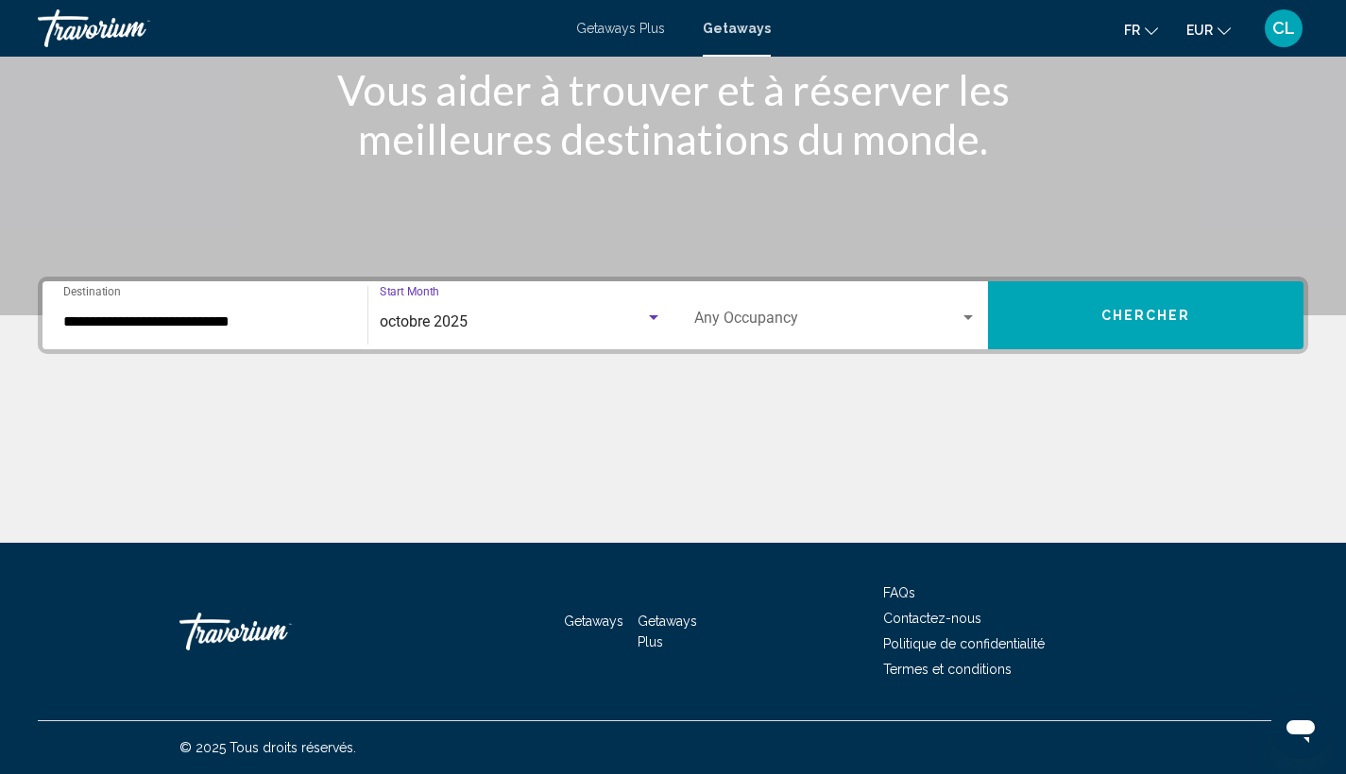
click at [499, 318] on div "octobre 2025" at bounding box center [512, 322] width 265 height 17
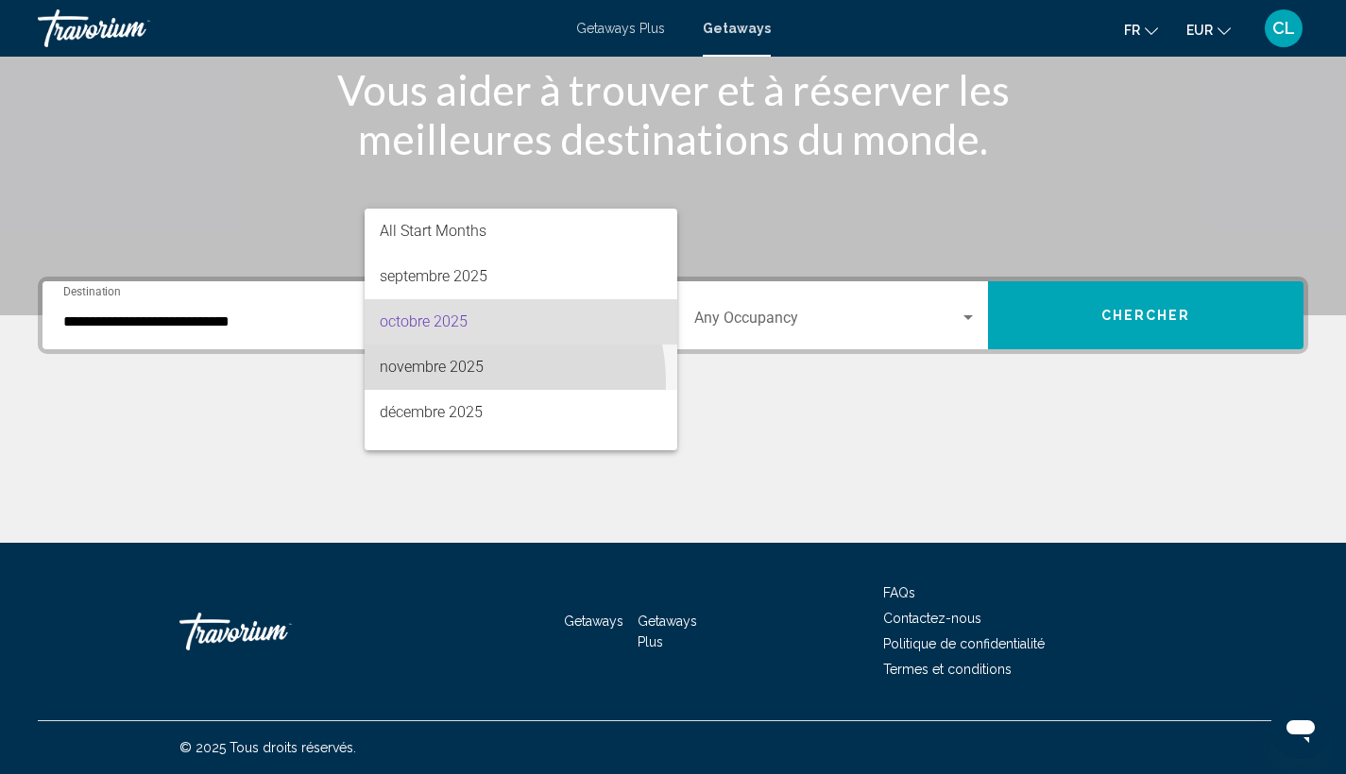
click at [482, 381] on span "novembre 2025" at bounding box center [521, 367] width 282 height 45
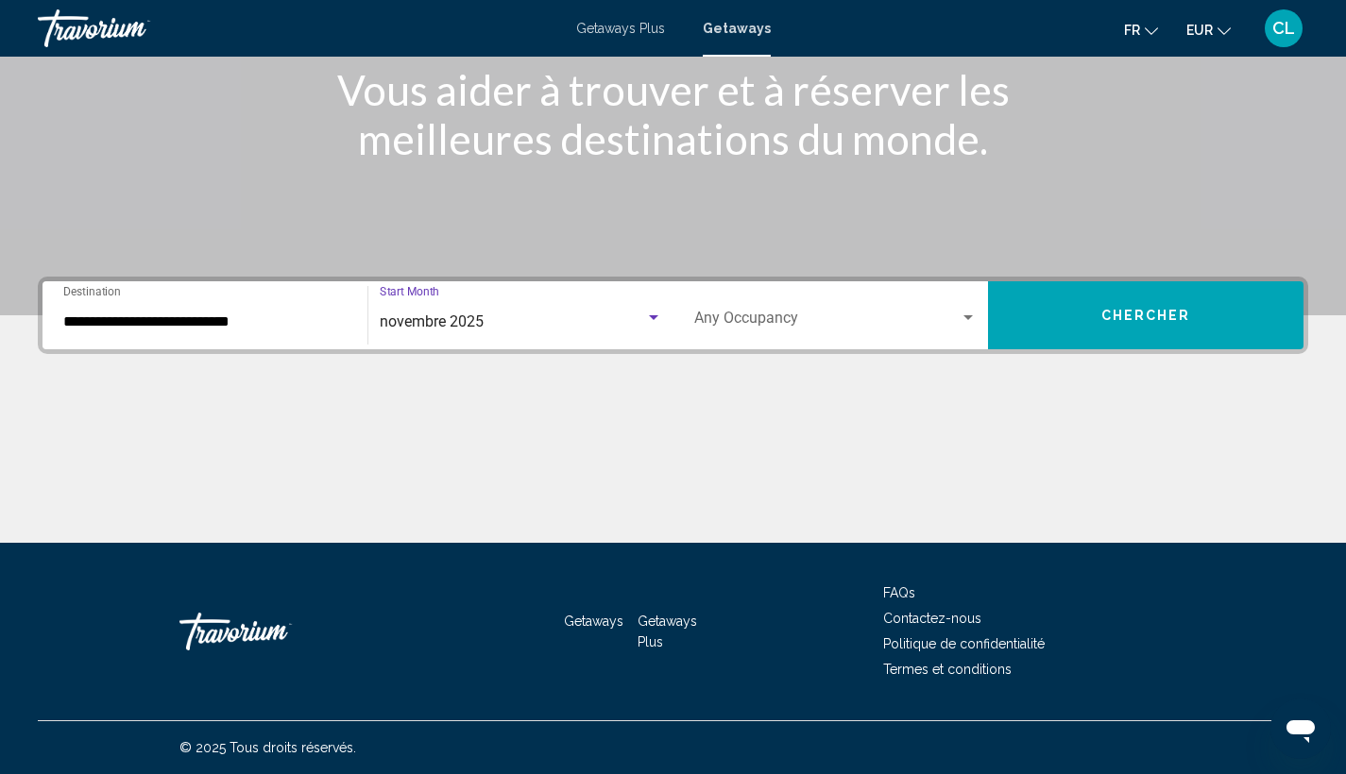
click at [723, 323] on span "Search widget" at bounding box center [827, 322] width 266 height 17
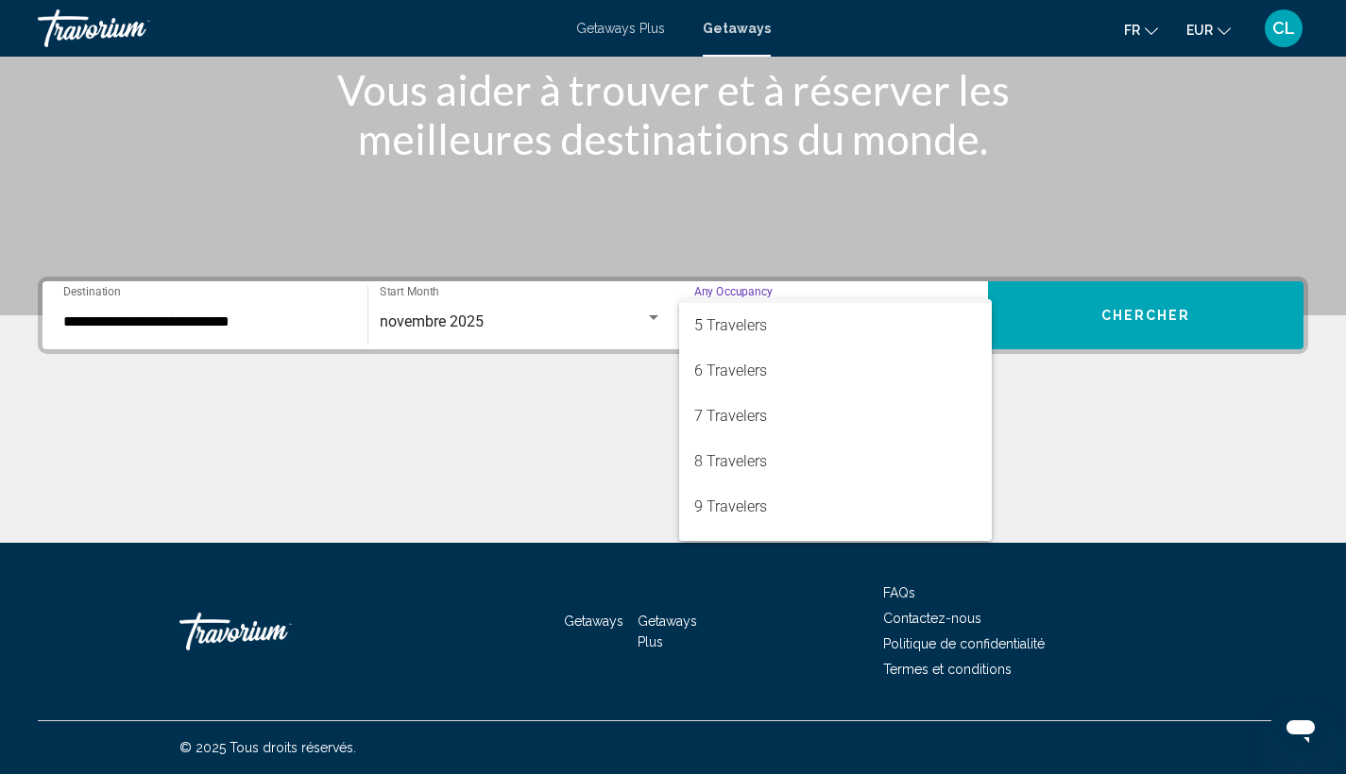
scroll to position [68, 0]
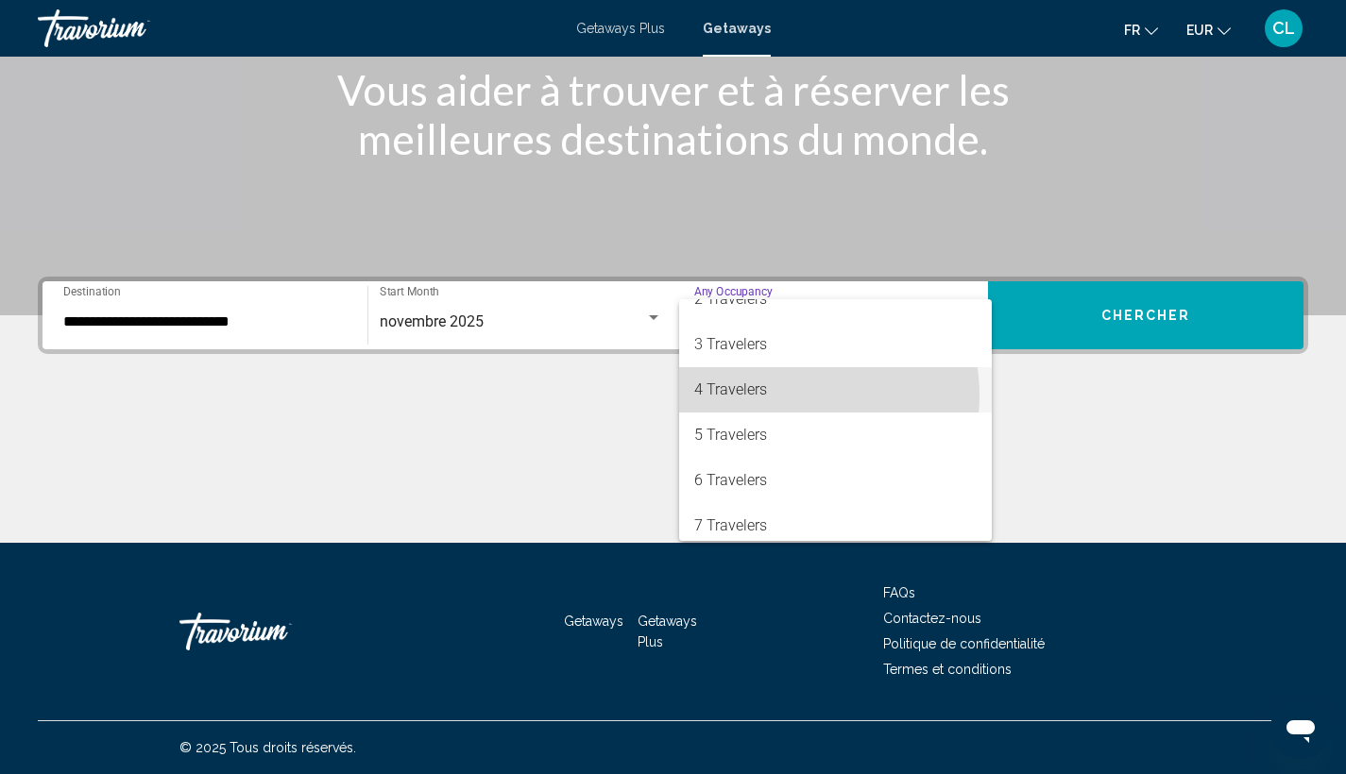
click at [778, 396] on span "4 Travelers" at bounding box center [835, 389] width 283 height 45
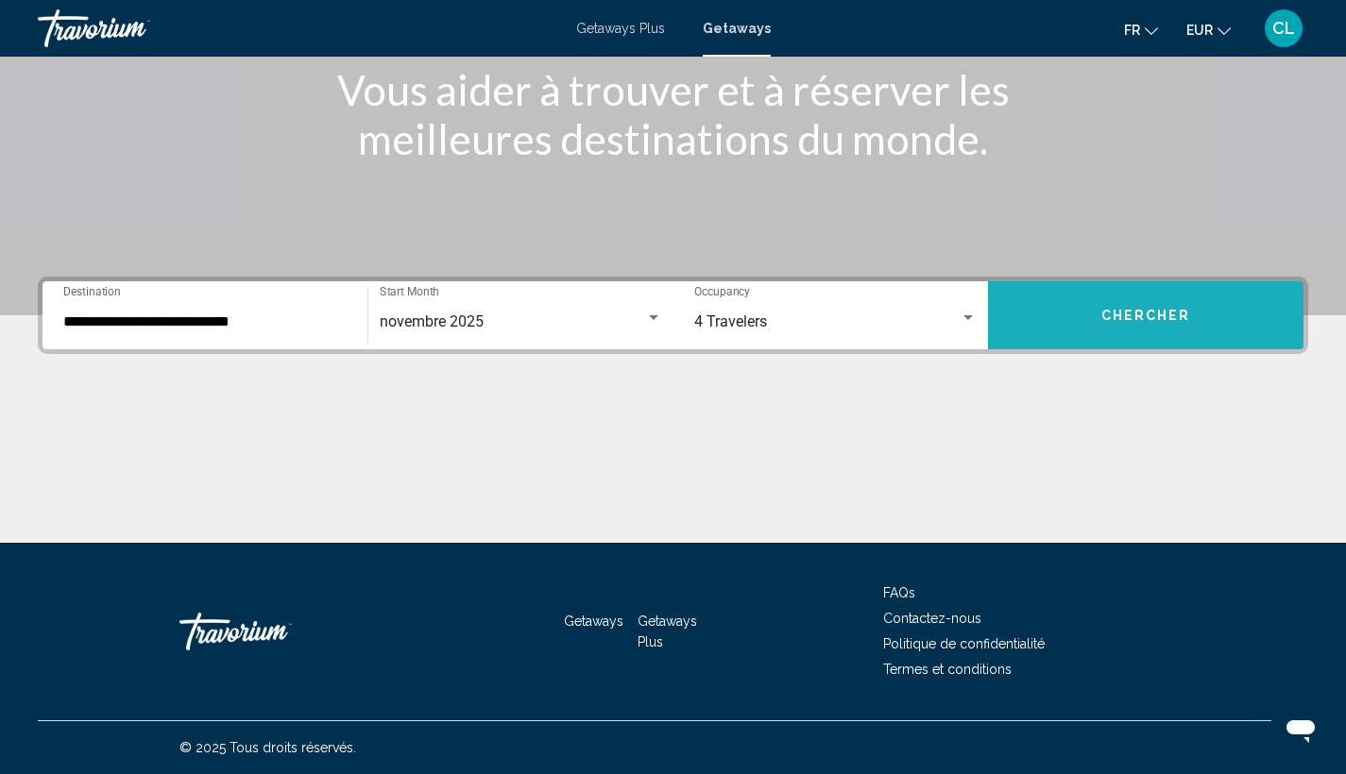
click at [1064, 297] on button "Chercher" at bounding box center [1145, 315] width 315 height 68
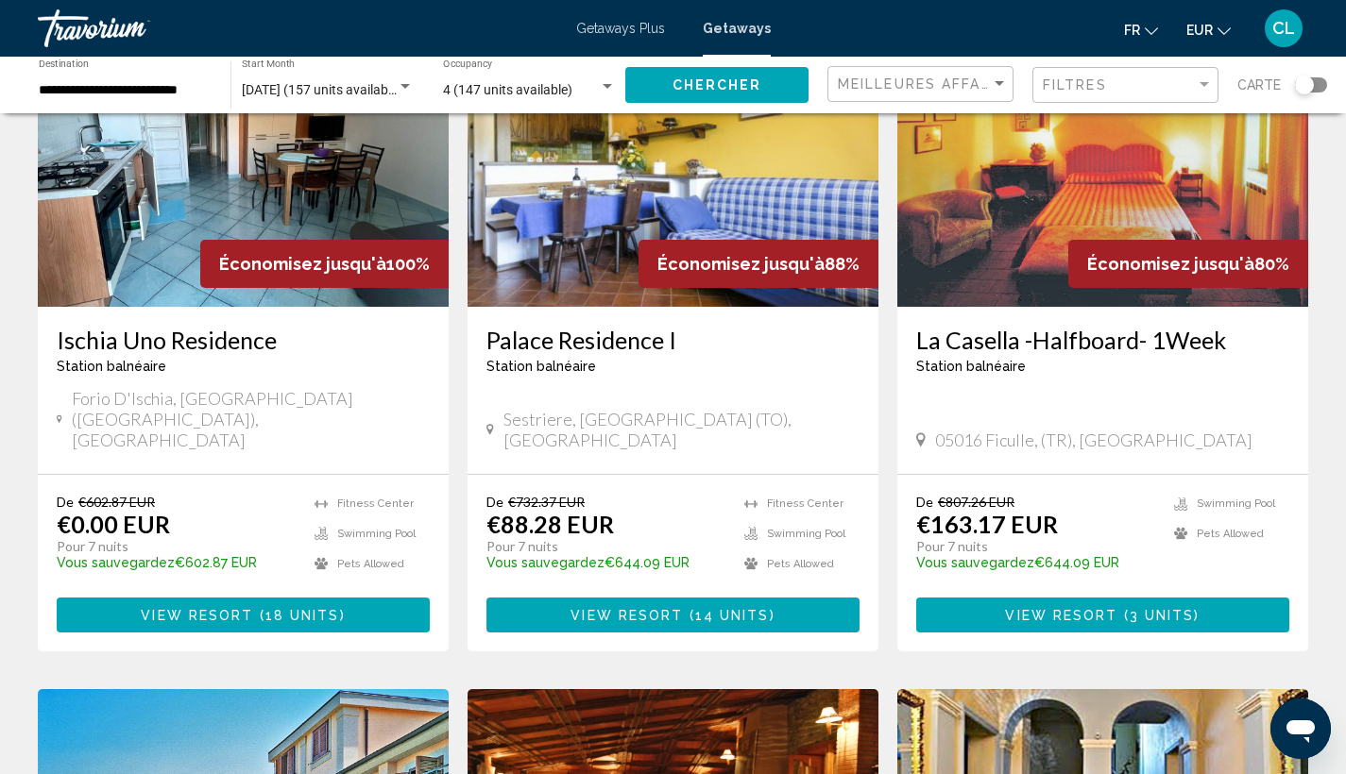
scroll to position [264, 0]
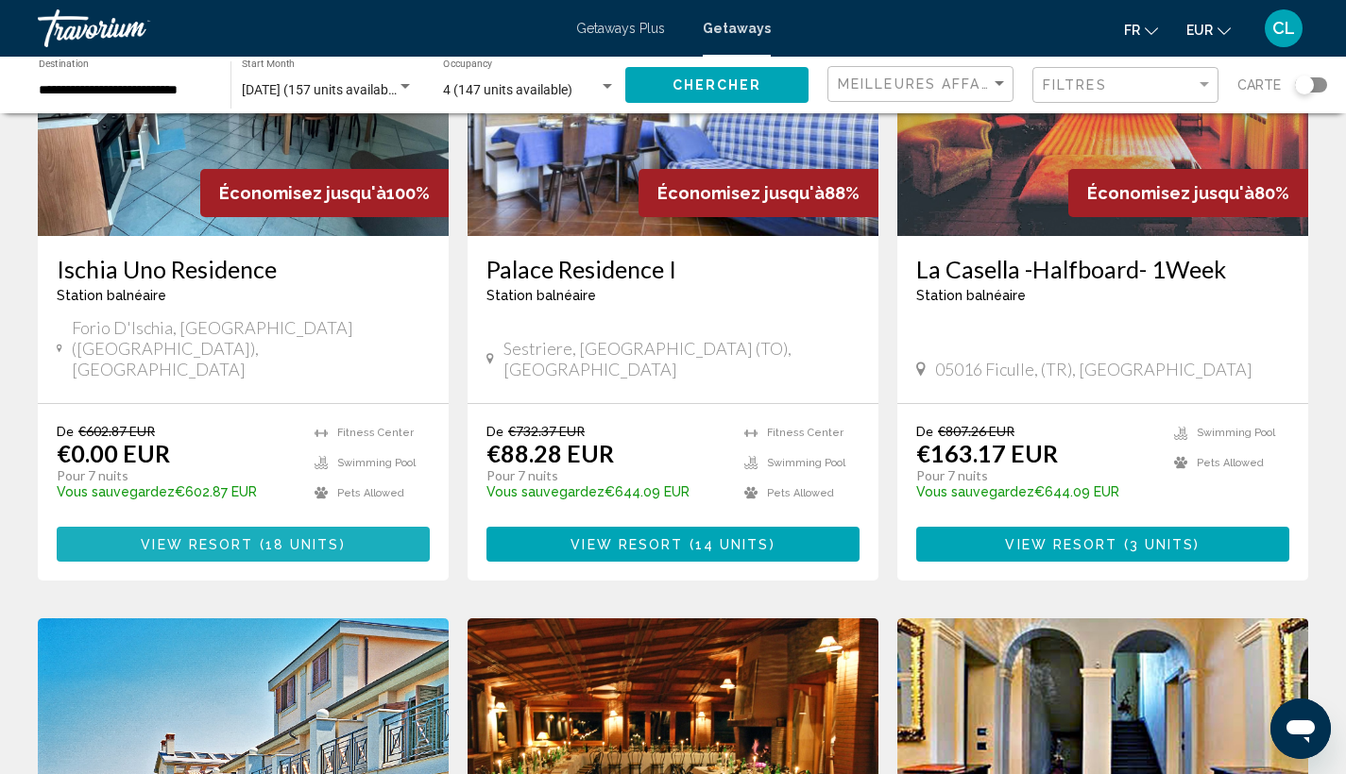
click at [218, 537] on span "View Resort" at bounding box center [197, 544] width 112 height 15
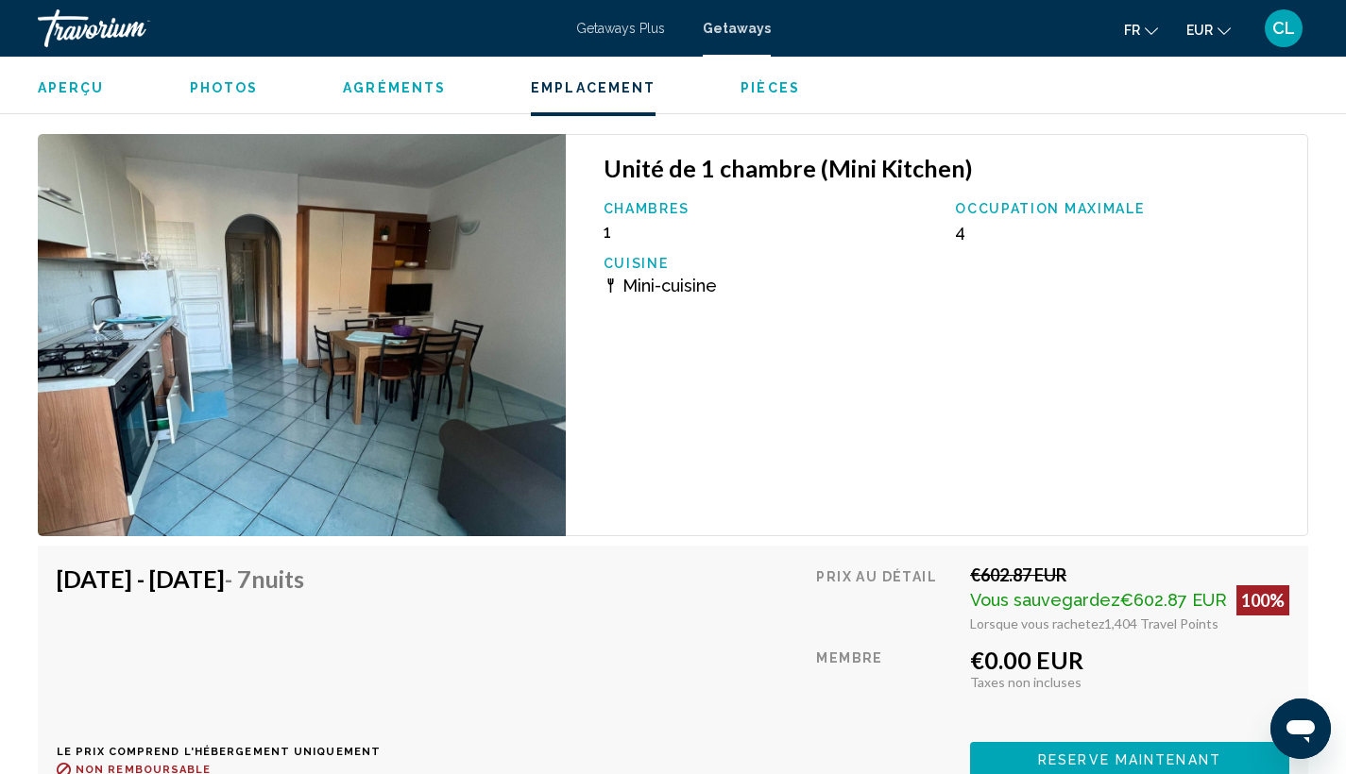
scroll to position [3575, 0]
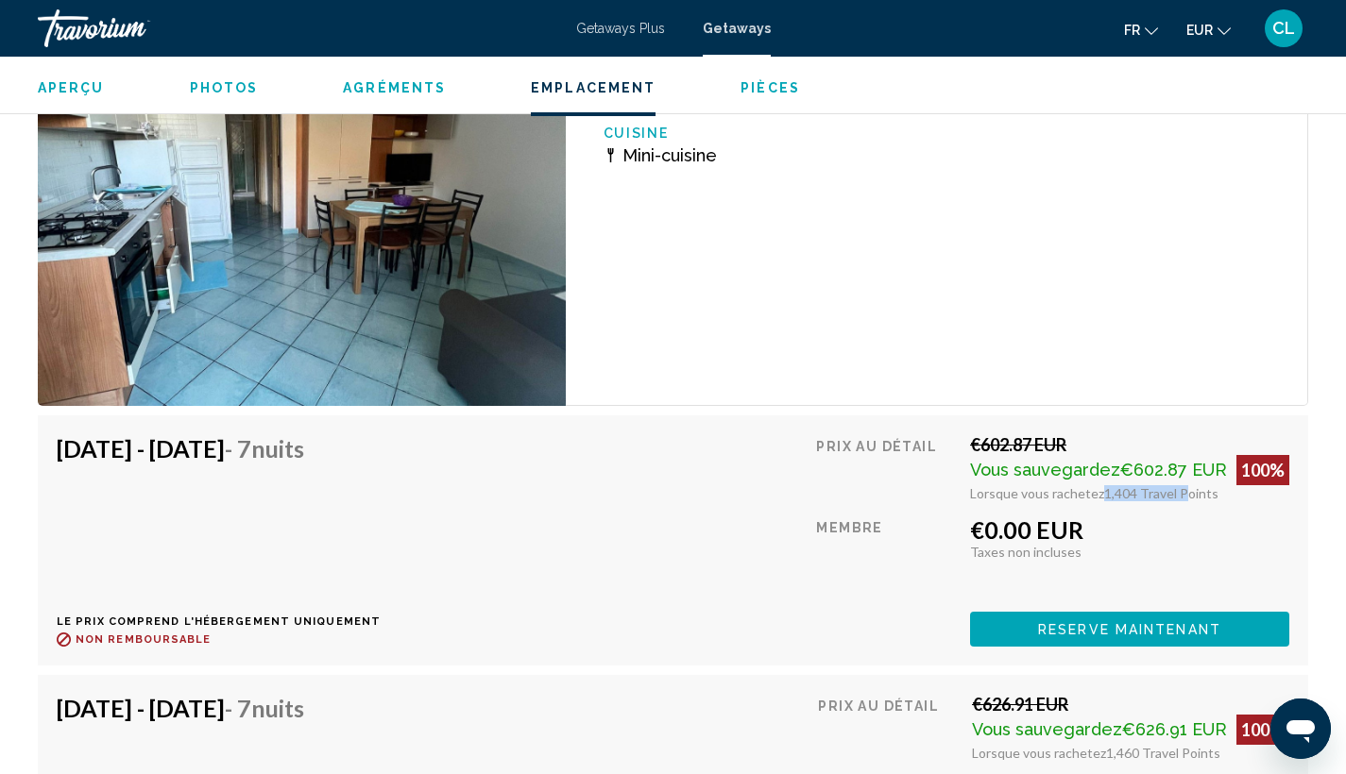
drag, startPoint x: 1101, startPoint y: 471, endPoint x: 1181, endPoint y: 470, distance: 80.3
click at [1181, 485] on span "1,404 Travel Points" at bounding box center [1161, 493] width 114 height 16
drag, startPoint x: 1100, startPoint y: 604, endPoint x: 963, endPoint y: 583, distance: 138.6
click at [1096, 622] on span "Reserve maintenant" at bounding box center [1129, 629] width 183 height 15
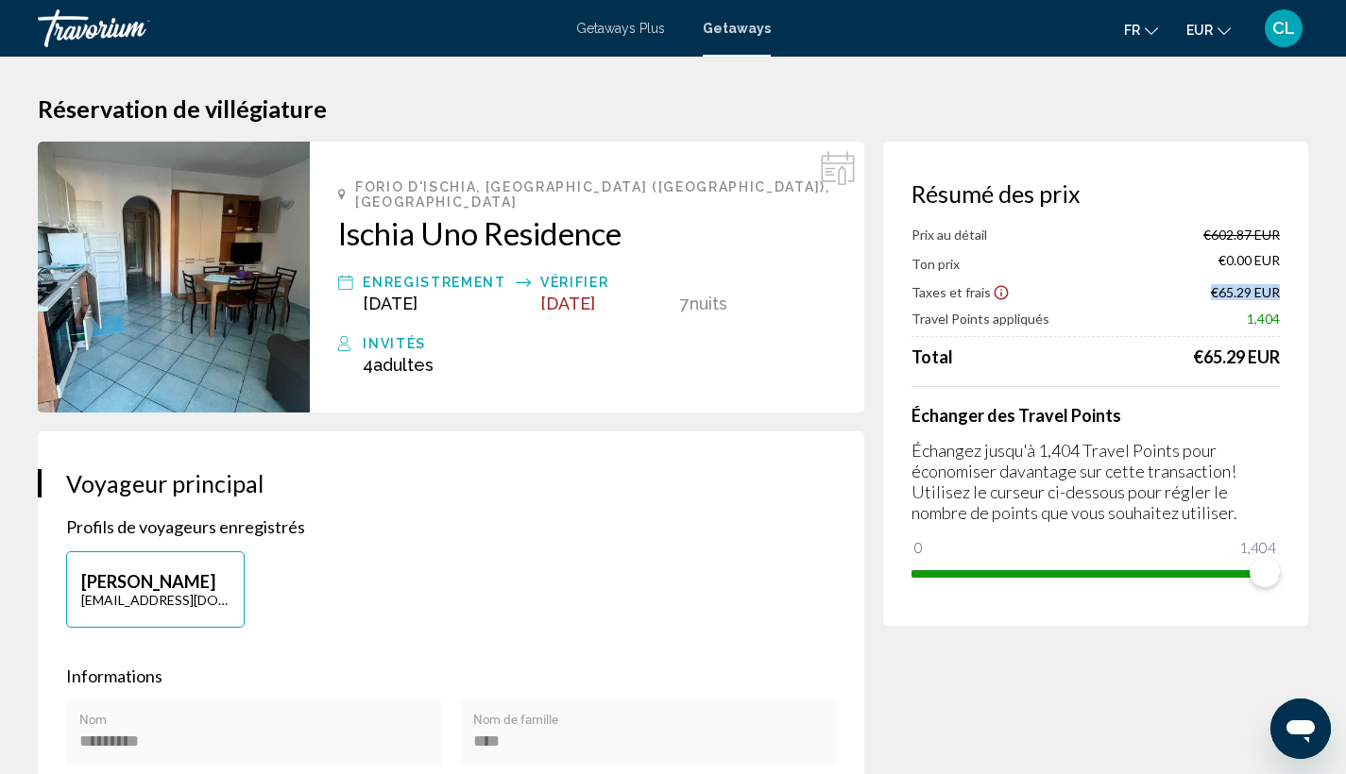
drag, startPoint x: 1212, startPoint y: 296, endPoint x: 1293, endPoint y: 296, distance: 81.2
click at [1293, 296] on div "Résumé des prix Prix au détail €602.87 EUR Ton prix €0.00 EUR Taxes et frais €6…" at bounding box center [1095, 384] width 425 height 484
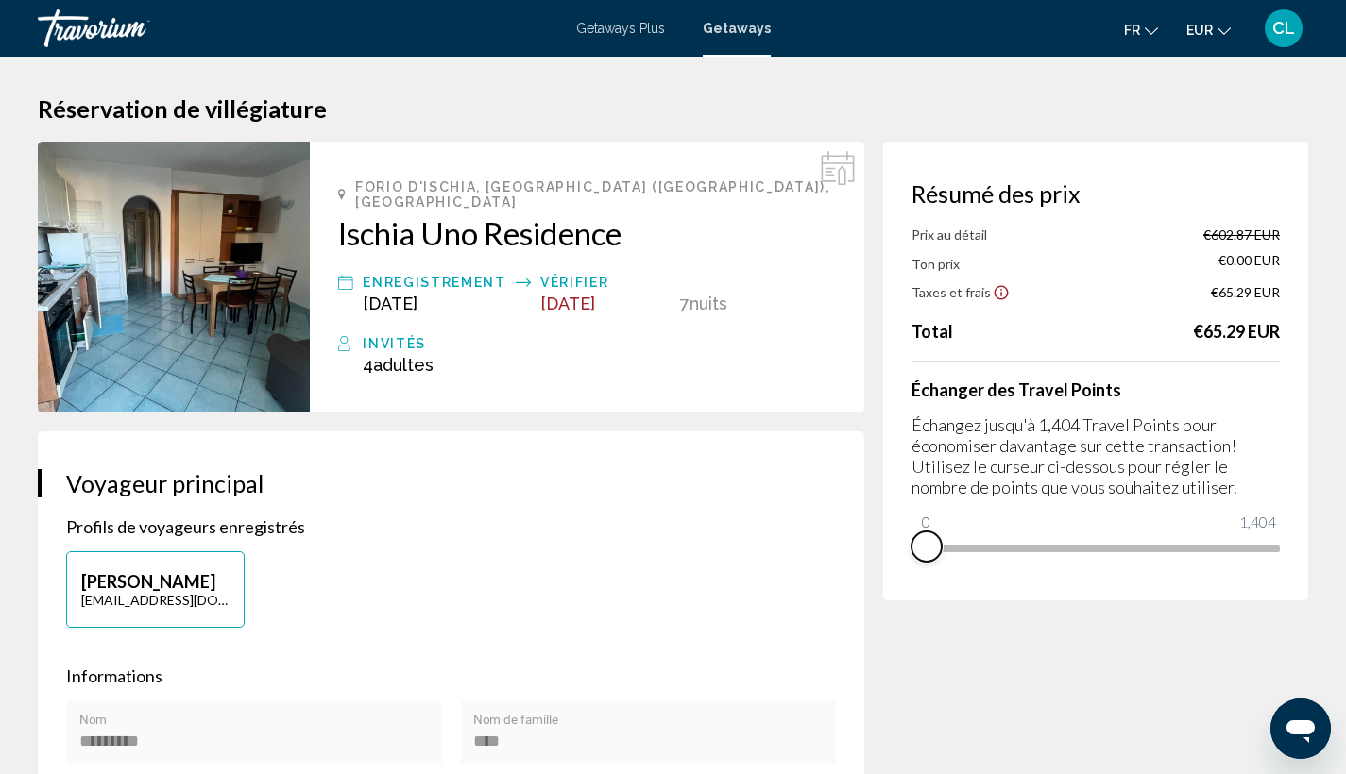
drag, startPoint x: 1267, startPoint y: 576, endPoint x: 777, endPoint y: 561, distance: 490.4
